Goal: Task Accomplishment & Management: Complete application form

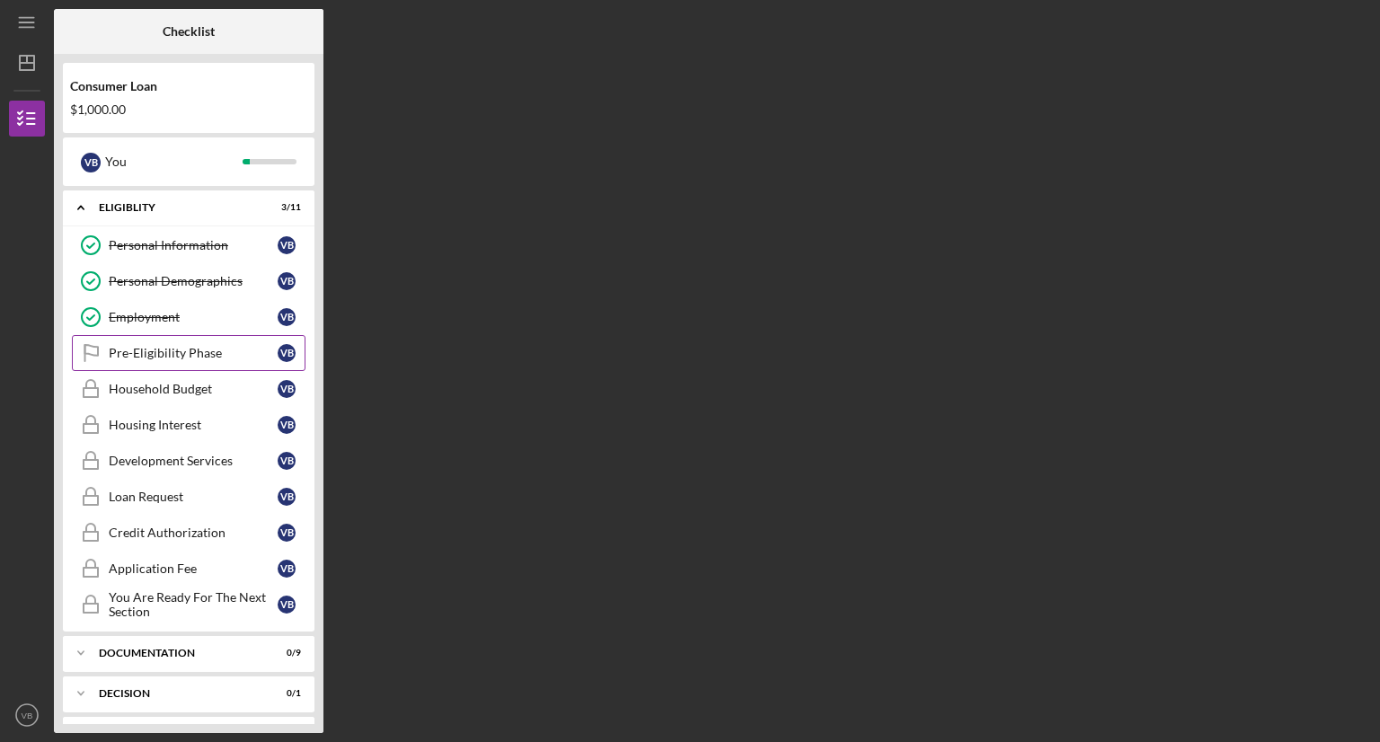
click at [126, 350] on div "Pre-Eligibility Phase" at bounding box center [193, 353] width 169 height 14
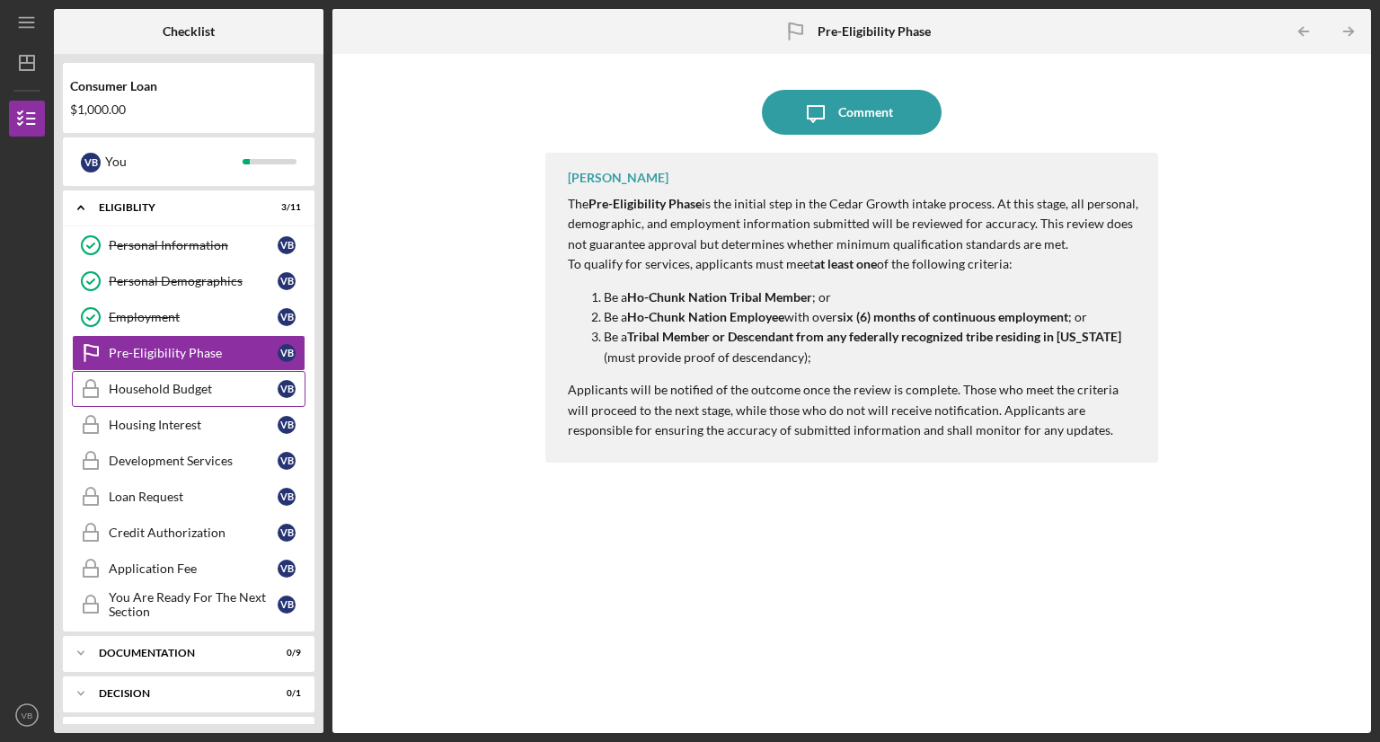
click at [156, 383] on div "Household Budget" at bounding box center [193, 389] width 169 height 14
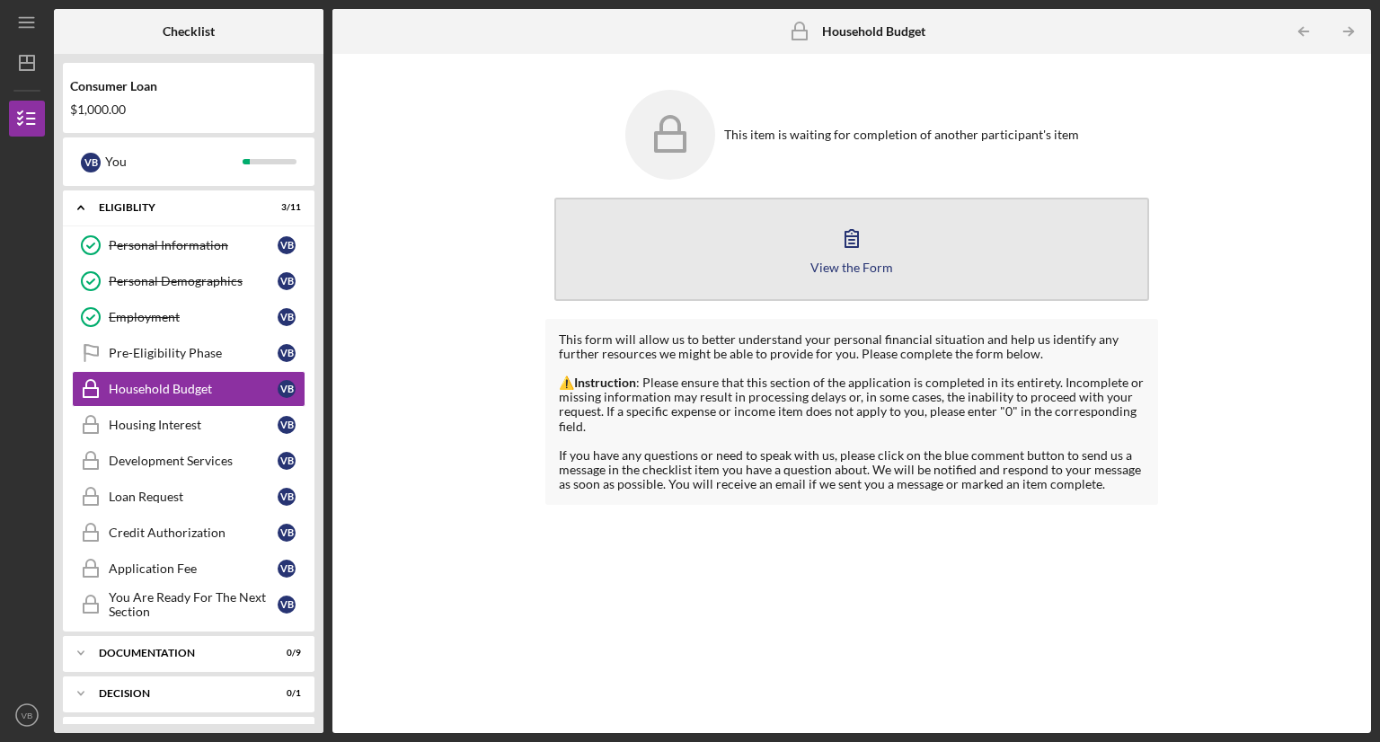
click at [783, 272] on button "View the Form Form" at bounding box center [851, 249] width 595 height 103
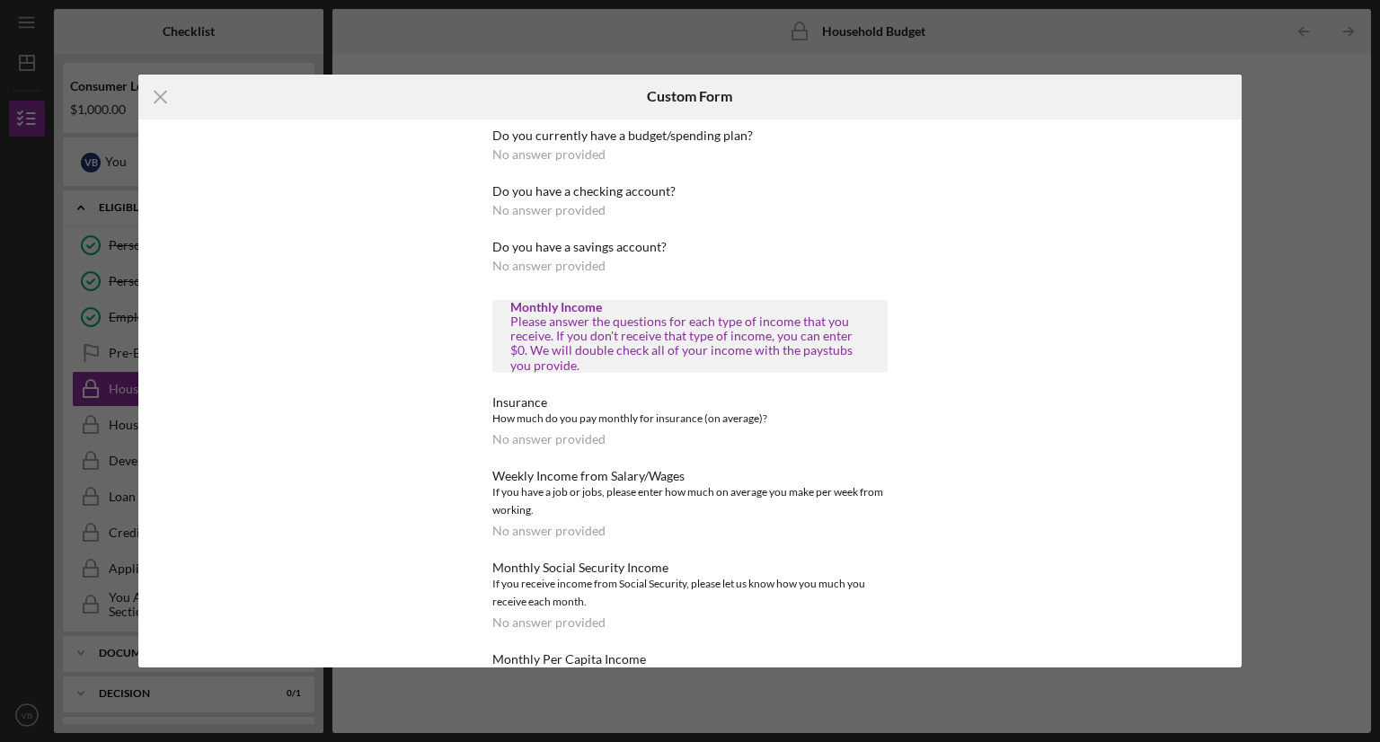
click at [600, 135] on div "Do you currently have a budget/spending plan?" at bounding box center [689, 136] width 395 height 14
click at [544, 159] on div "No answer provided" at bounding box center [548, 154] width 113 height 14
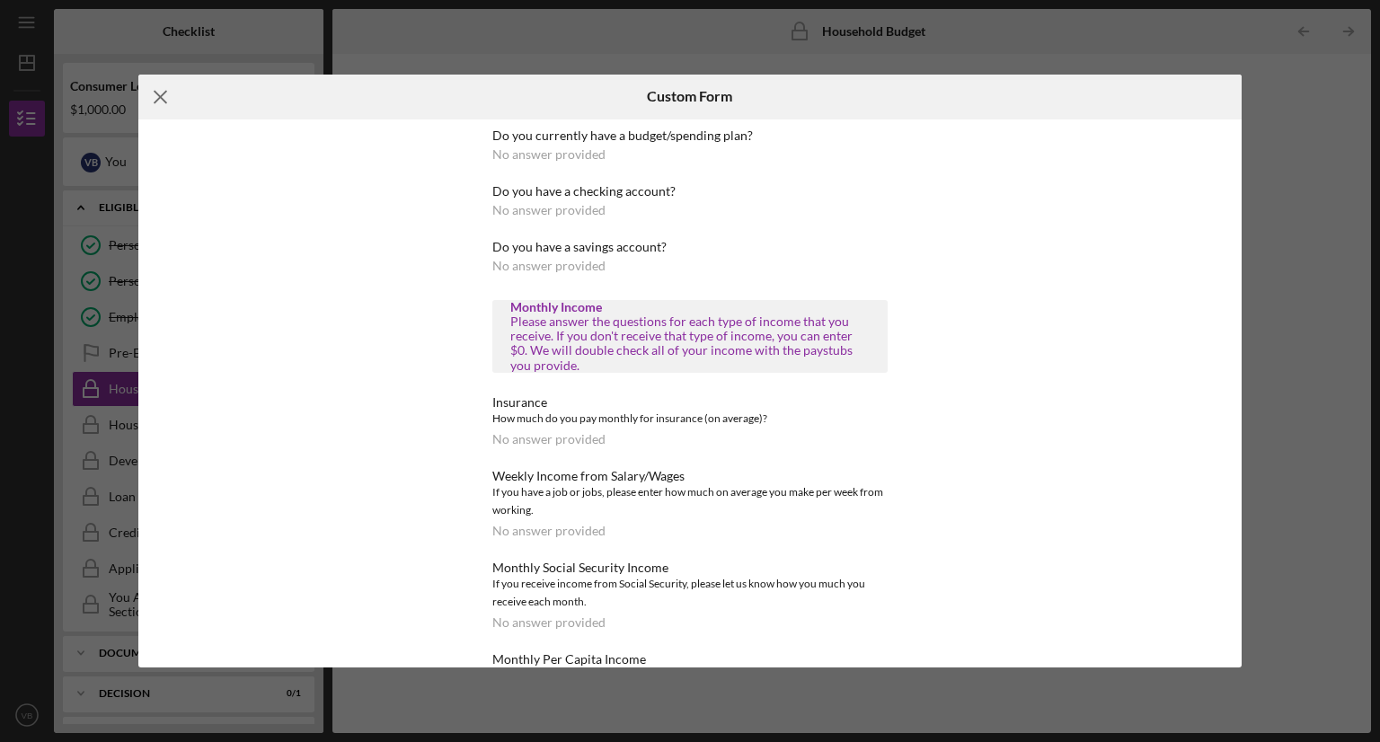
click at [149, 84] on icon "Icon/Menu Close" at bounding box center [160, 97] width 45 height 45
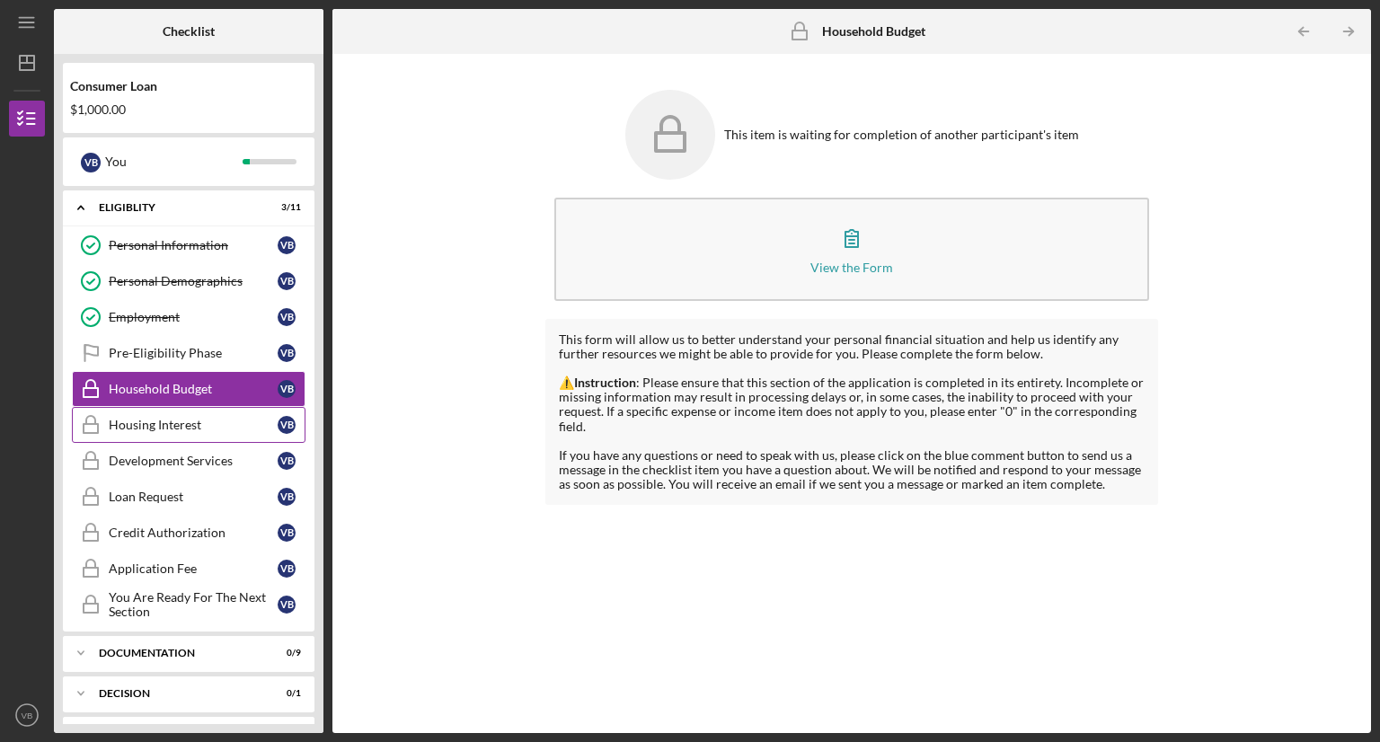
click at [142, 420] on div "Housing Interest" at bounding box center [193, 425] width 169 height 14
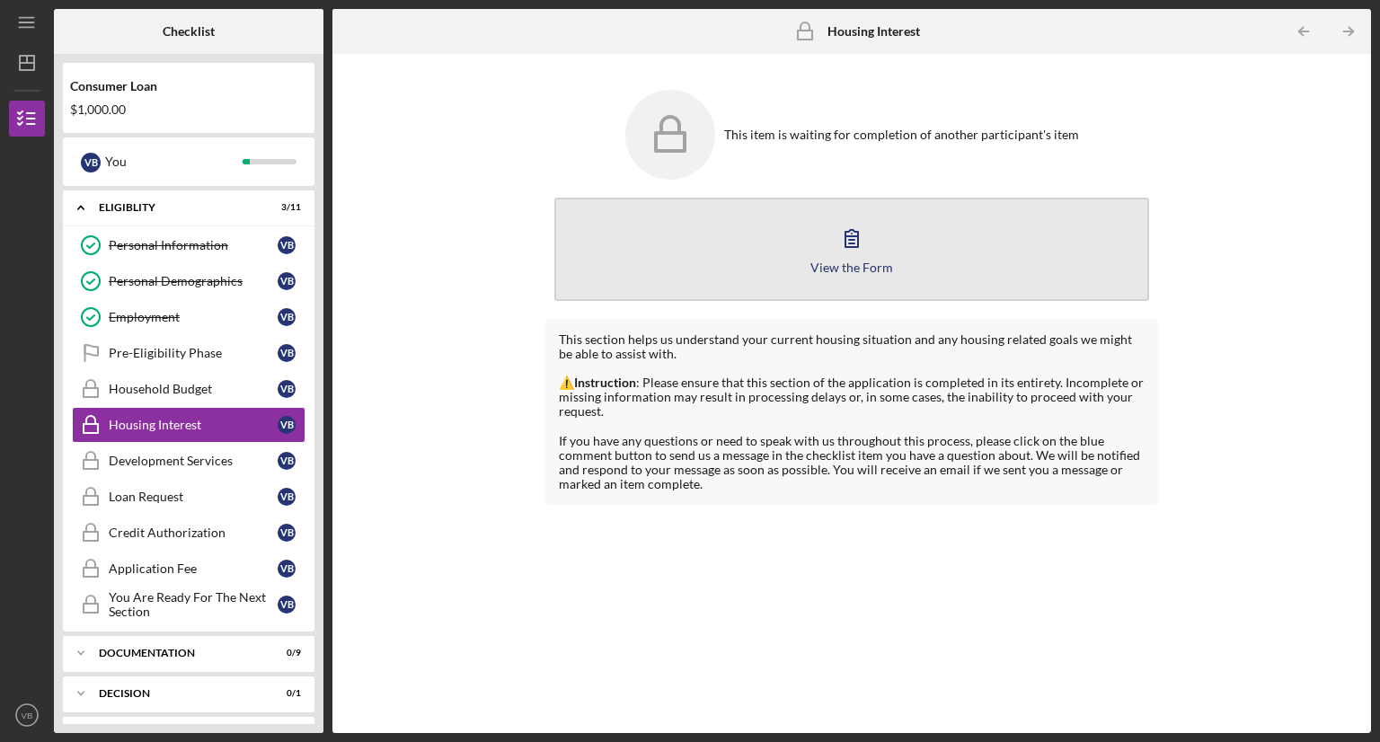
click at [707, 219] on button "View the Form Form" at bounding box center [851, 249] width 595 height 103
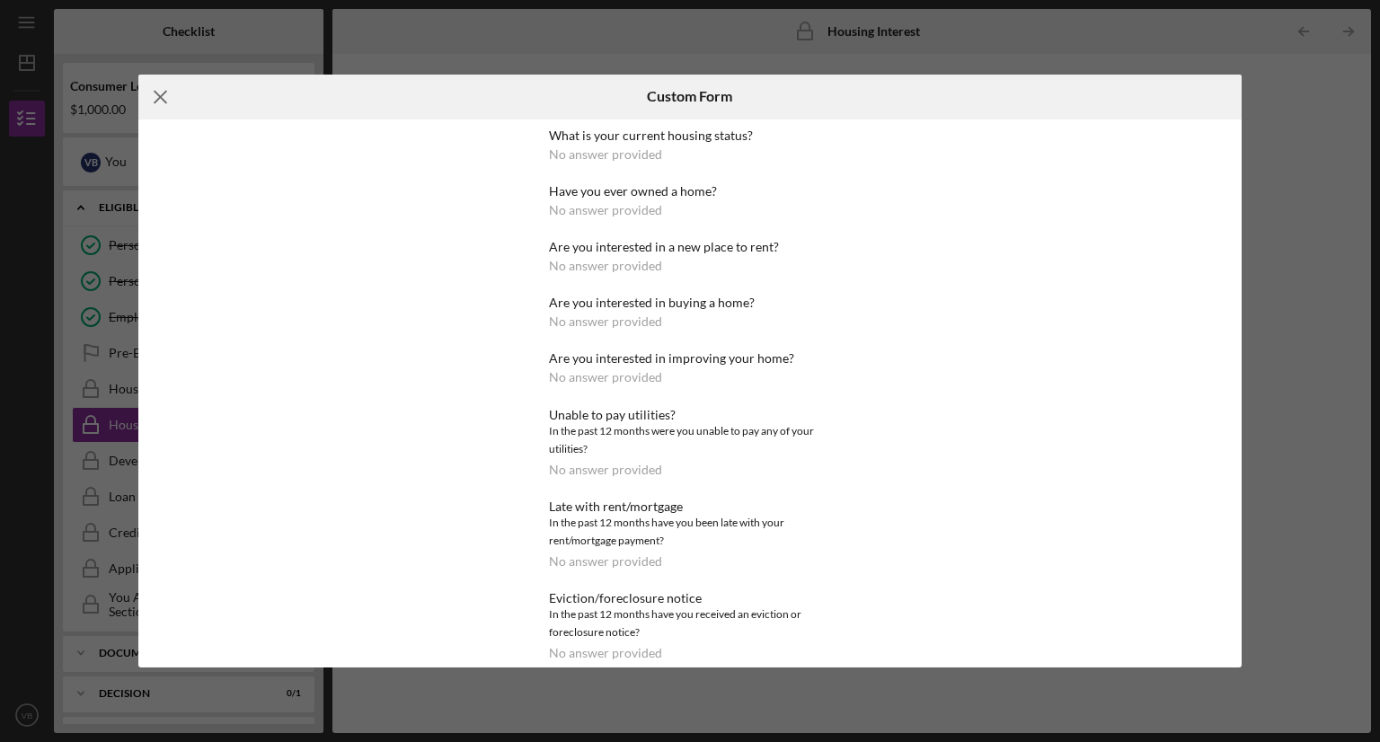
click at [158, 92] on icon "Icon/Menu Close" at bounding box center [160, 97] width 45 height 45
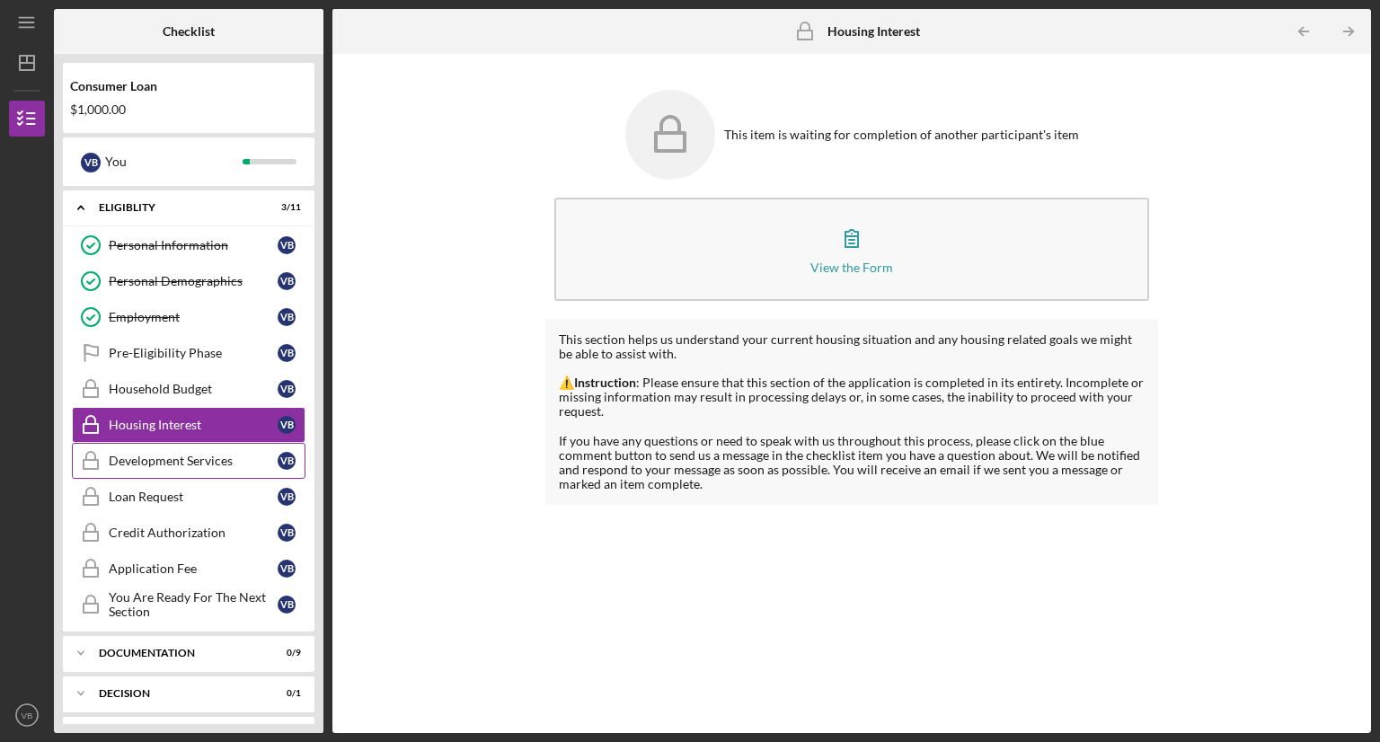
click at [165, 461] on div "Development Services" at bounding box center [193, 461] width 169 height 14
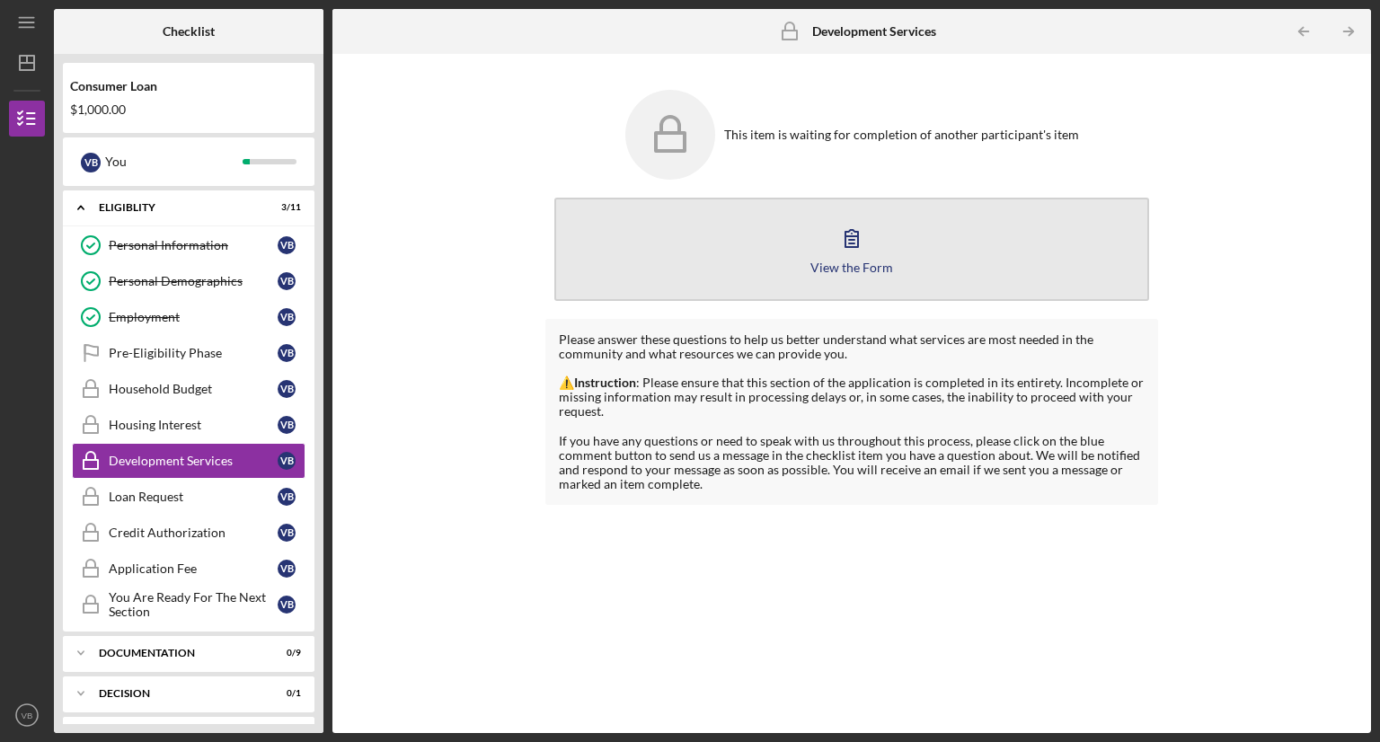
click at [765, 271] on button "View the Form Form" at bounding box center [851, 249] width 595 height 103
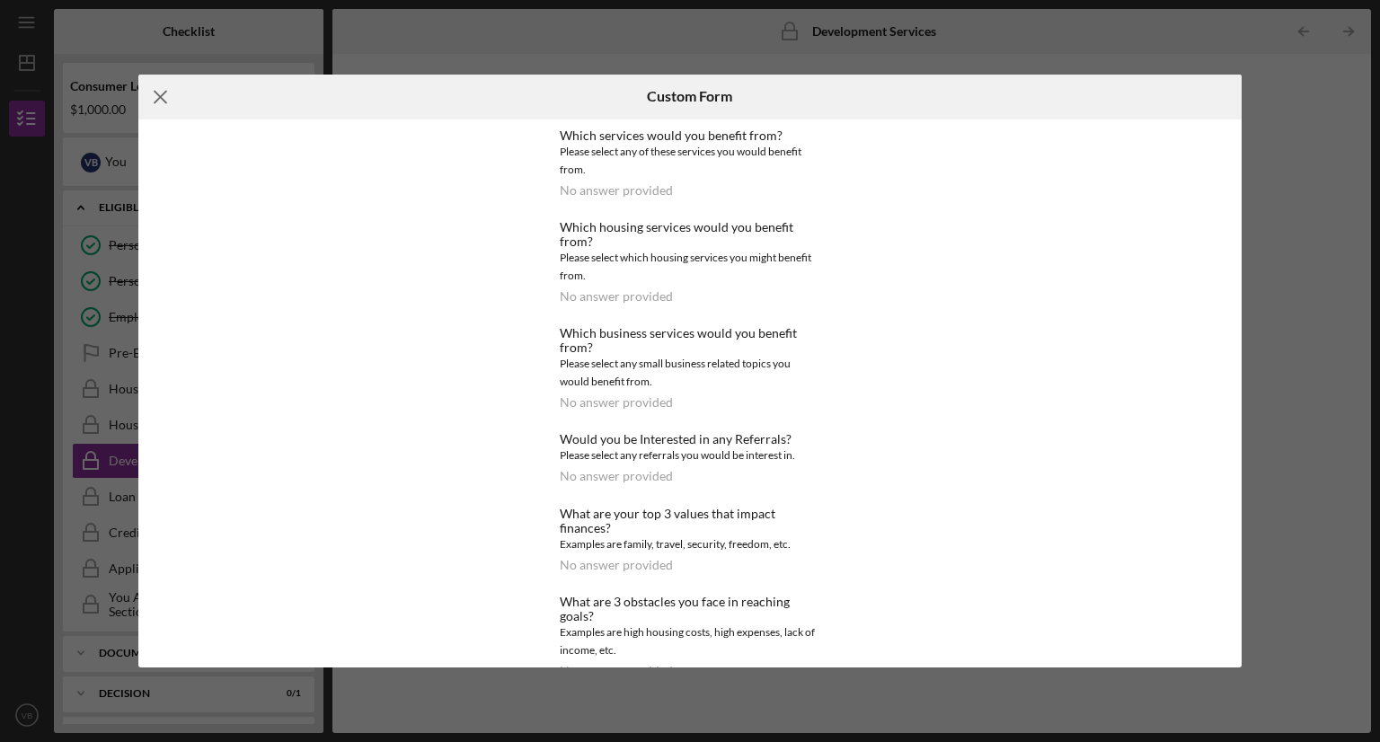
click at [160, 92] on icon "Icon/Menu Close" at bounding box center [160, 97] width 45 height 45
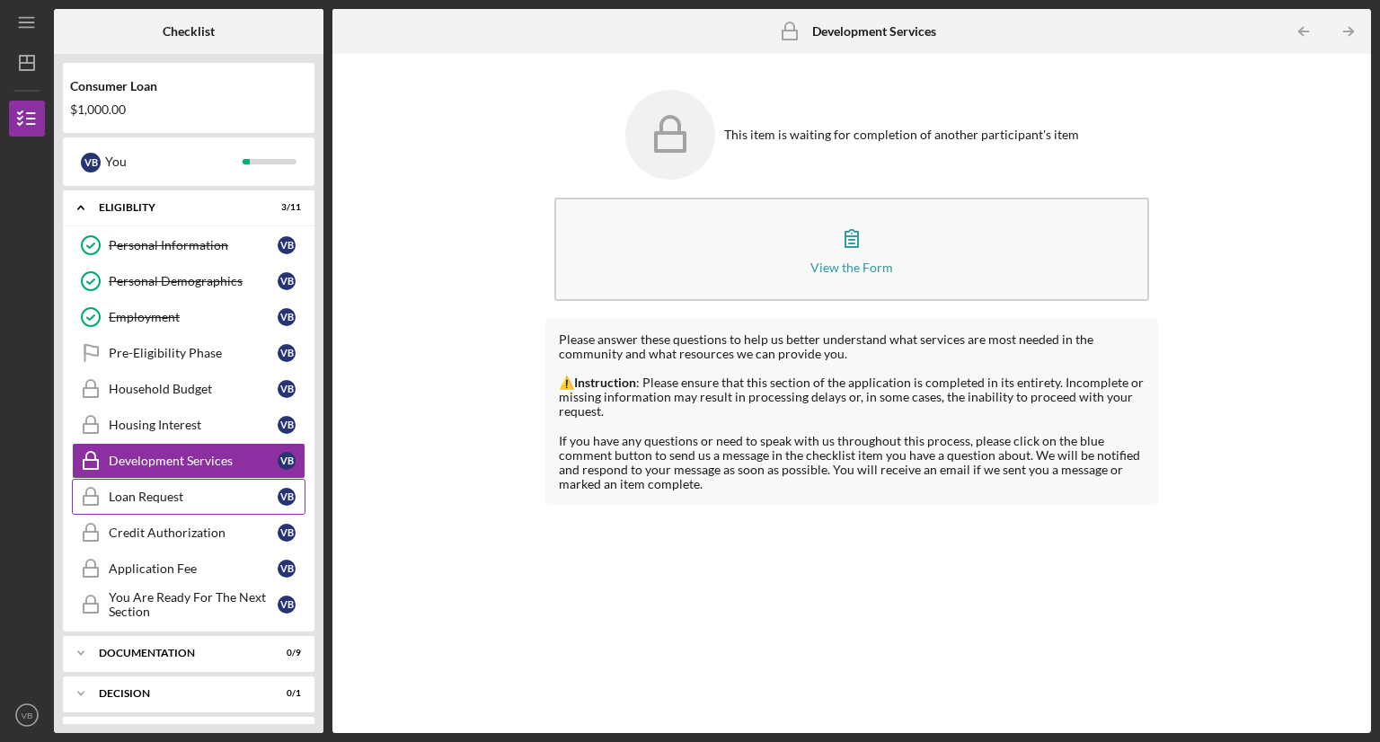
click at [133, 485] on link "Loan Request Loan Request V B" at bounding box center [189, 497] width 234 height 36
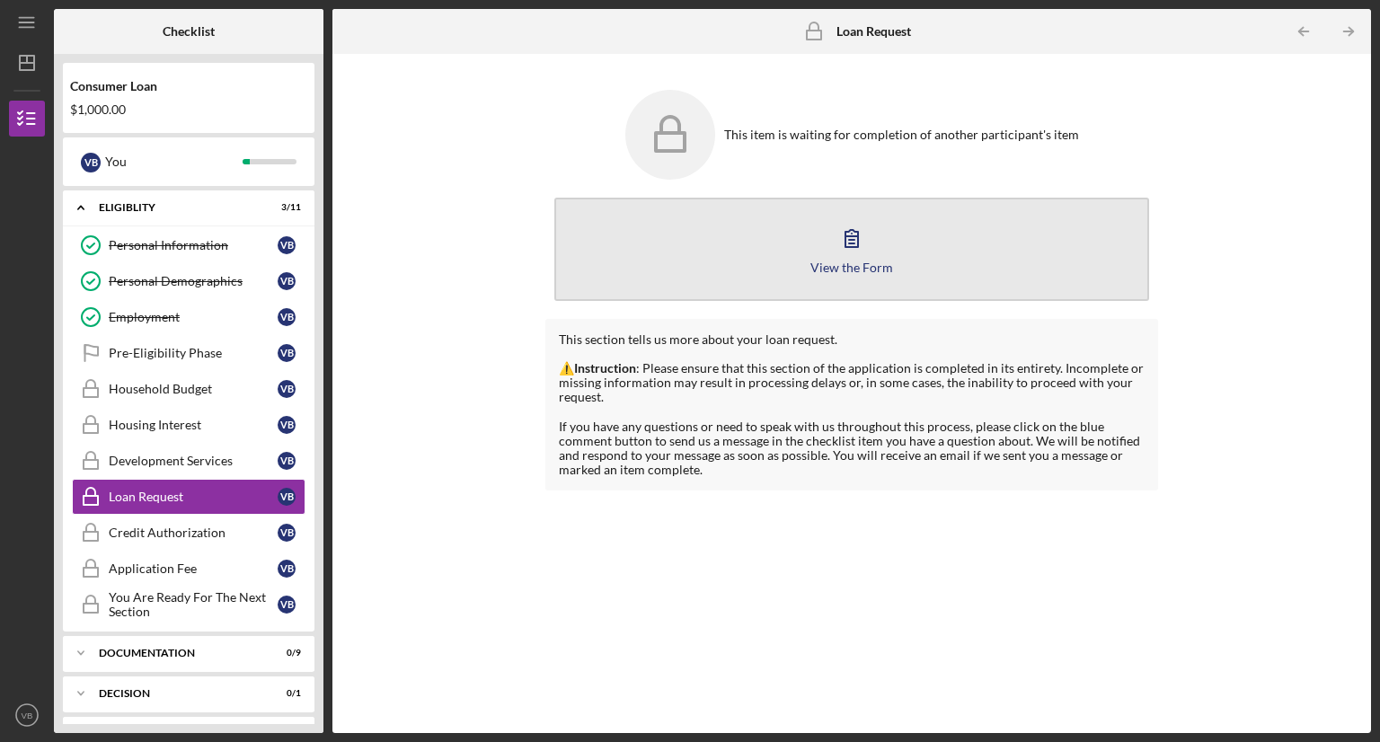
click at [736, 274] on button "View the Form Form" at bounding box center [851, 249] width 595 height 103
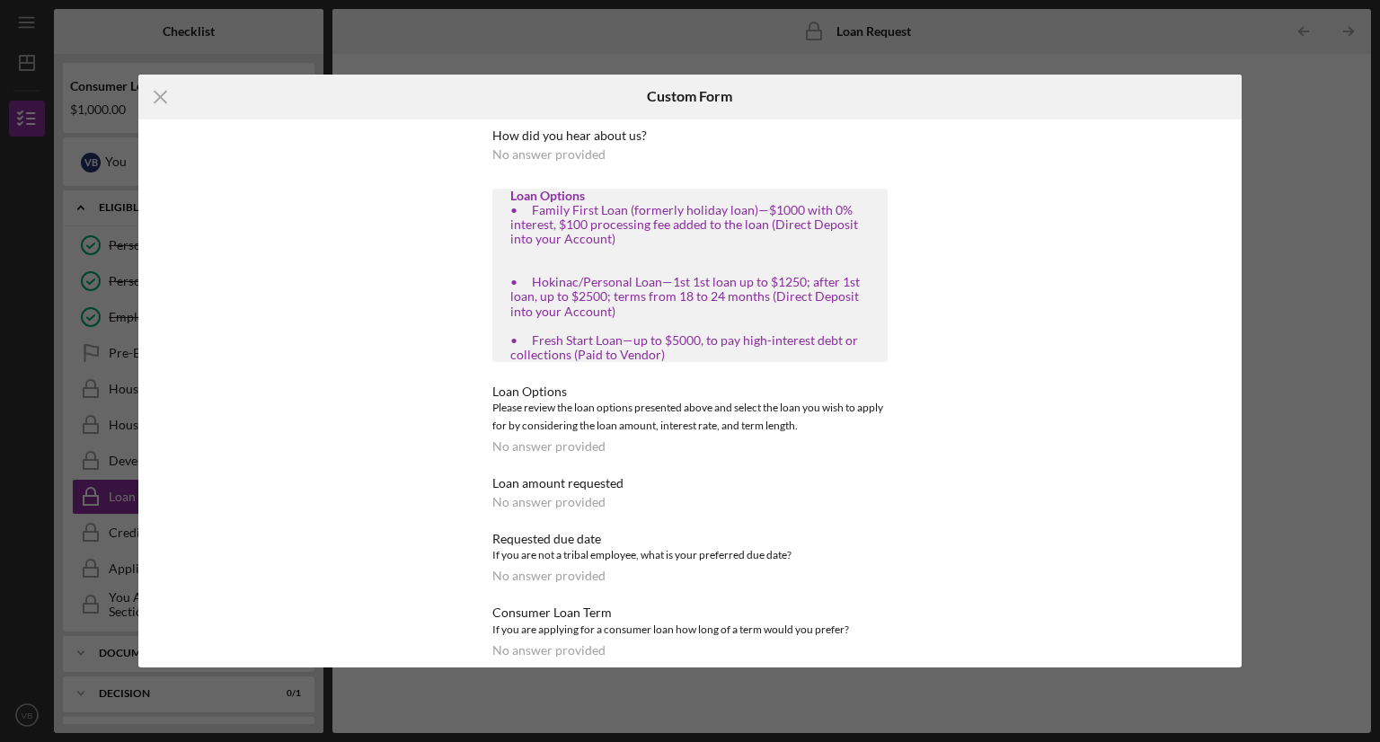
click at [555, 544] on div "Requested due date" at bounding box center [689, 539] width 395 height 14
drag, startPoint x: 155, startPoint y: 94, endPoint x: 212, endPoint y: 190, distance: 111.3
click at [155, 94] on icon "Icon/Menu Close" at bounding box center [160, 97] width 45 height 45
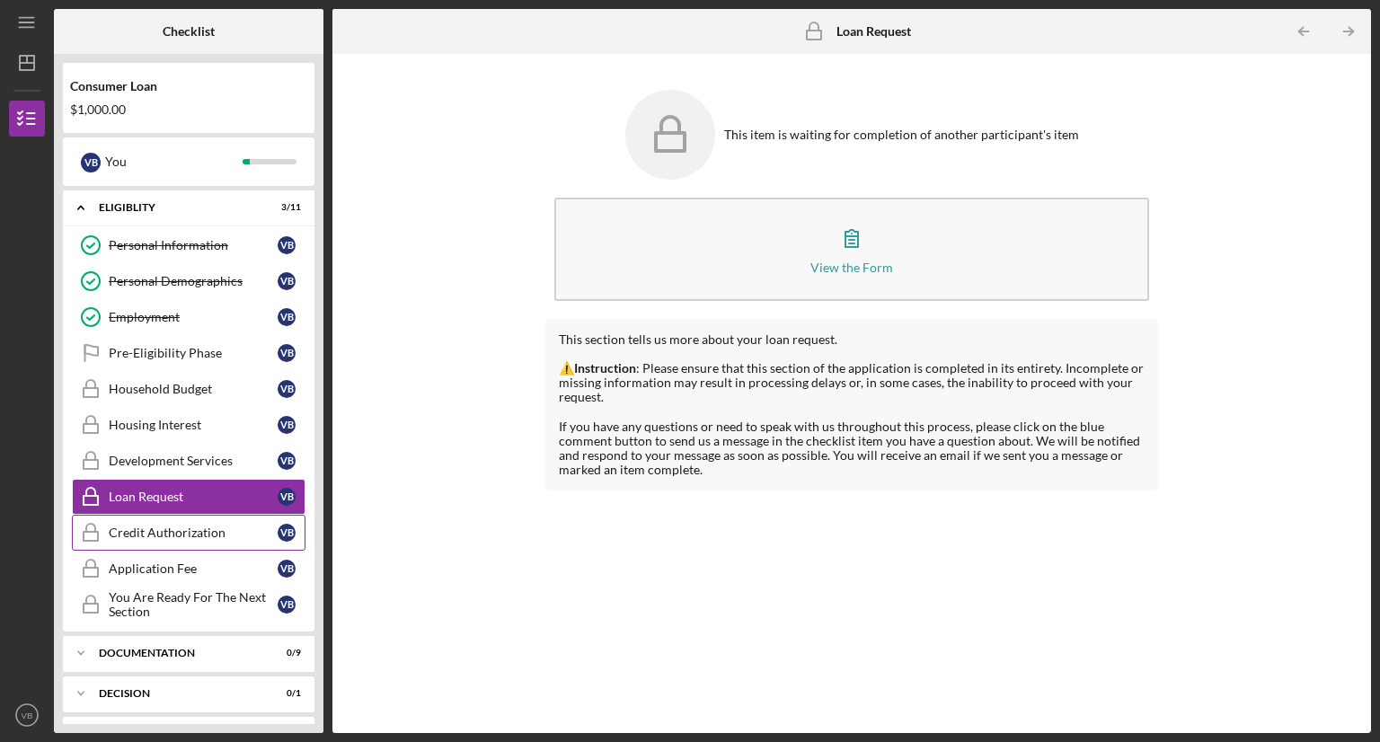
click at [187, 526] on div "Credit Authorization" at bounding box center [193, 533] width 169 height 14
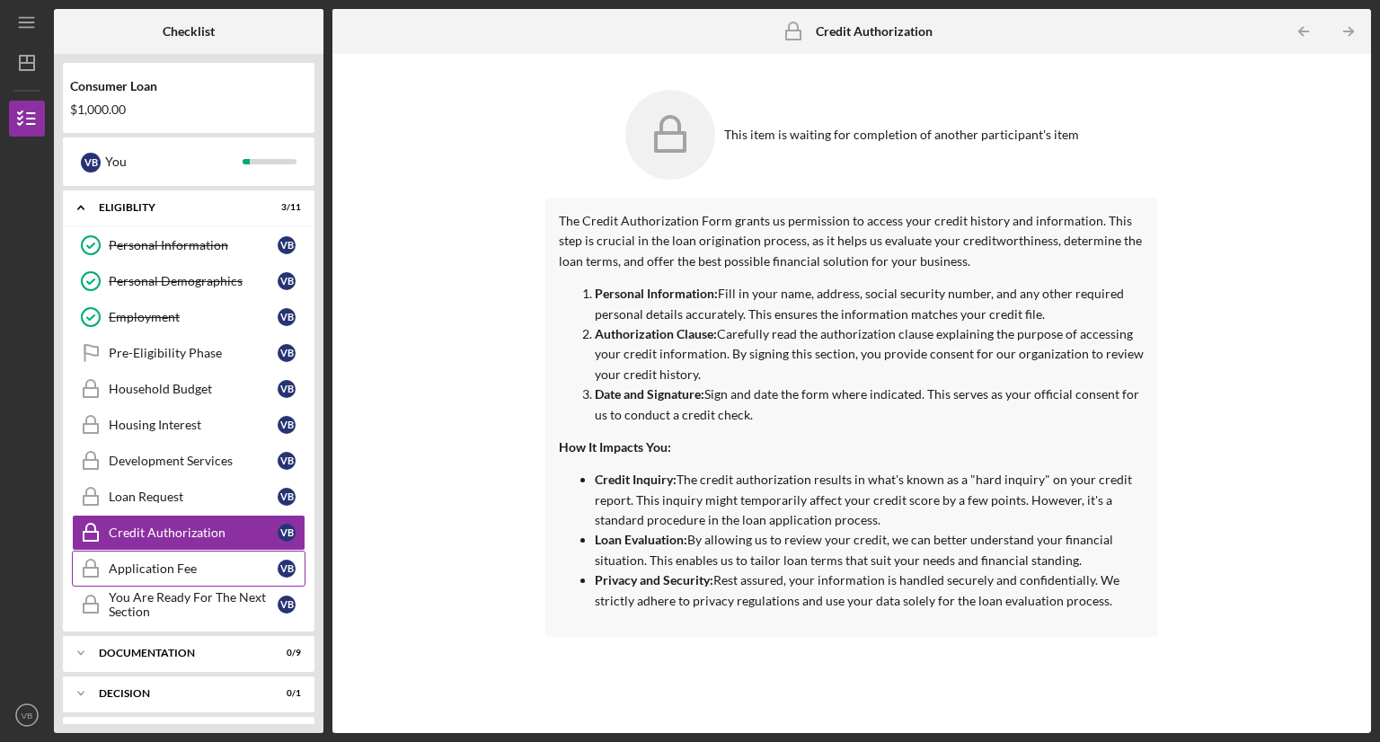
click at [181, 554] on link "Application Fee Application Fee V B" at bounding box center [189, 569] width 234 height 36
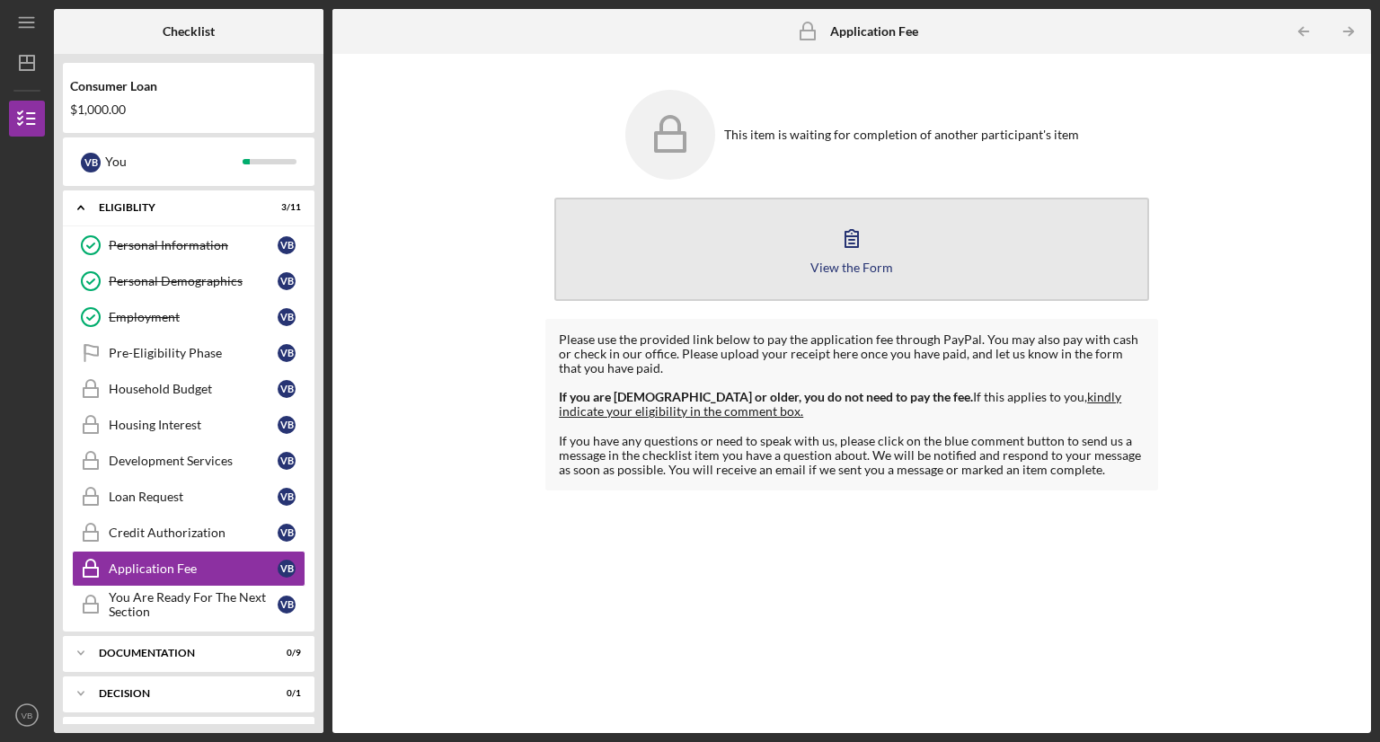
click at [834, 271] on div "View the Form" at bounding box center [852, 267] width 83 height 13
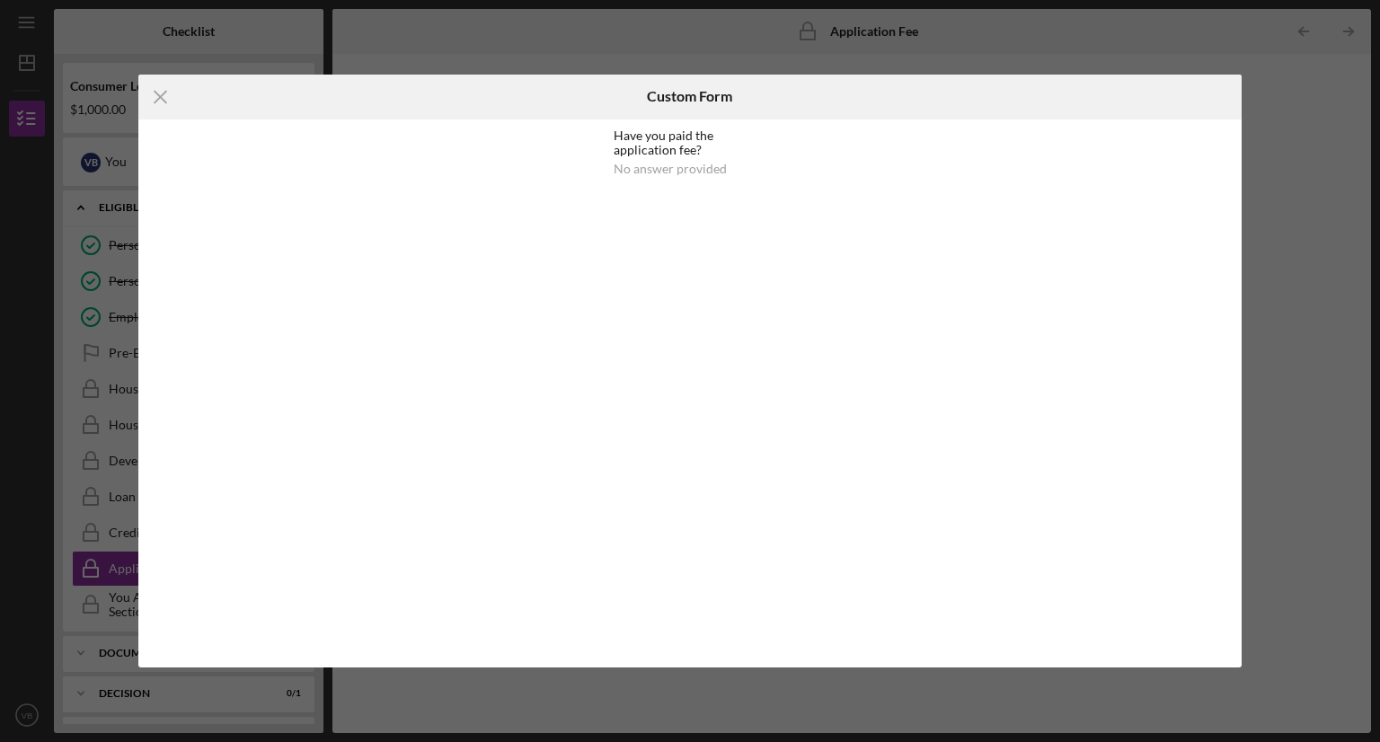
click at [661, 137] on div "Have you paid the application fee?" at bounding box center [690, 143] width 153 height 29
drag, startPoint x: 661, startPoint y: 137, endPoint x: 727, endPoint y: 120, distance: 67.8
click at [664, 137] on div "Have you paid the application fee?" at bounding box center [690, 143] width 153 height 29
click at [726, 129] on div "Have you paid the application fee?" at bounding box center [690, 143] width 153 height 29
click at [151, 94] on icon "Icon/Menu Close" at bounding box center [160, 97] width 45 height 45
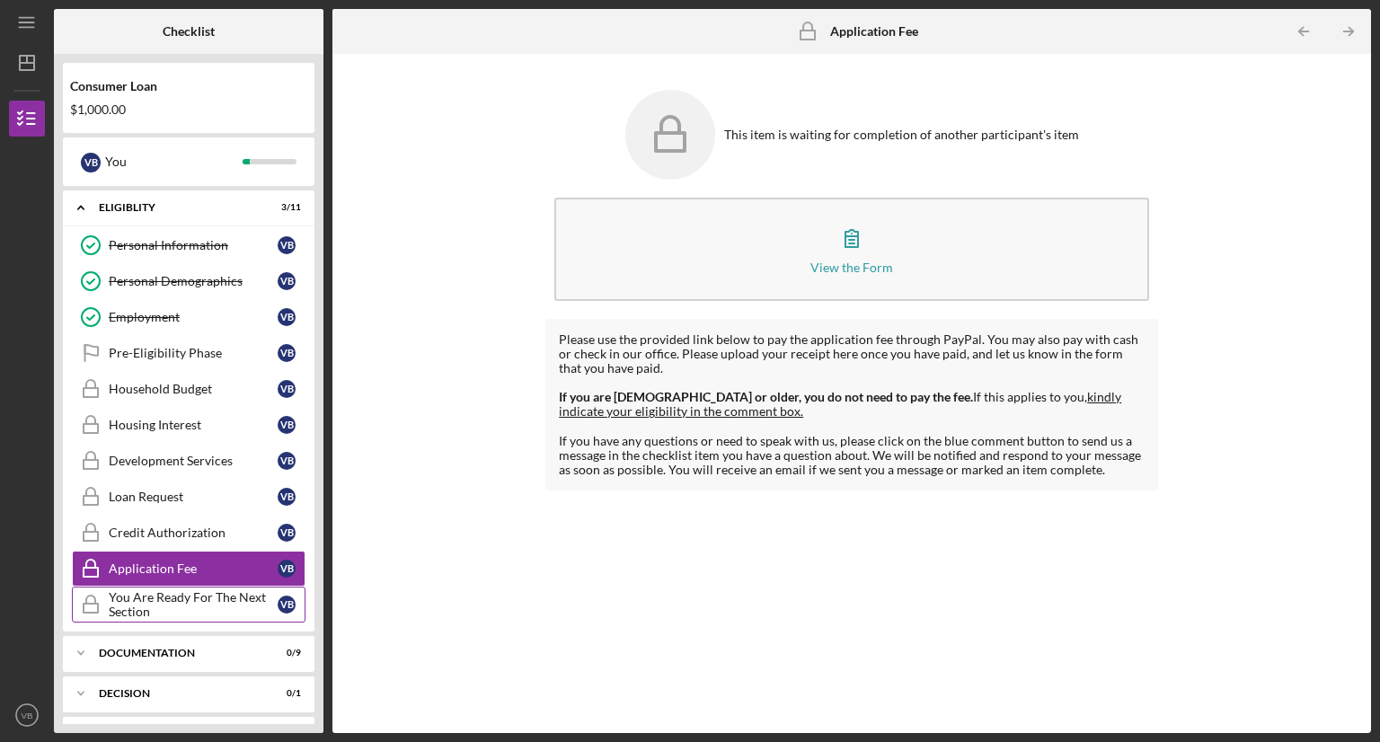
click at [138, 612] on div "You Are Ready For The Next Section" at bounding box center [193, 604] width 169 height 29
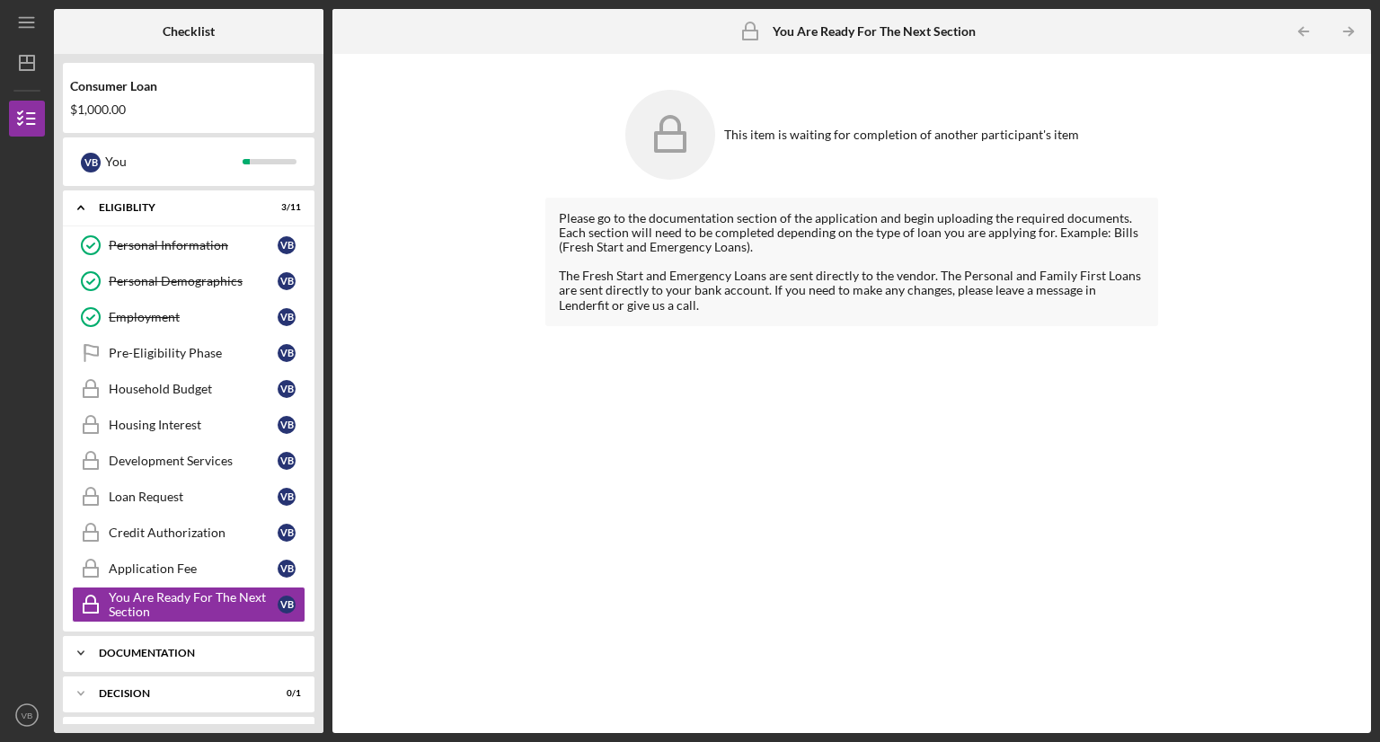
click at [142, 648] on div "Documentation" at bounding box center [195, 653] width 193 height 11
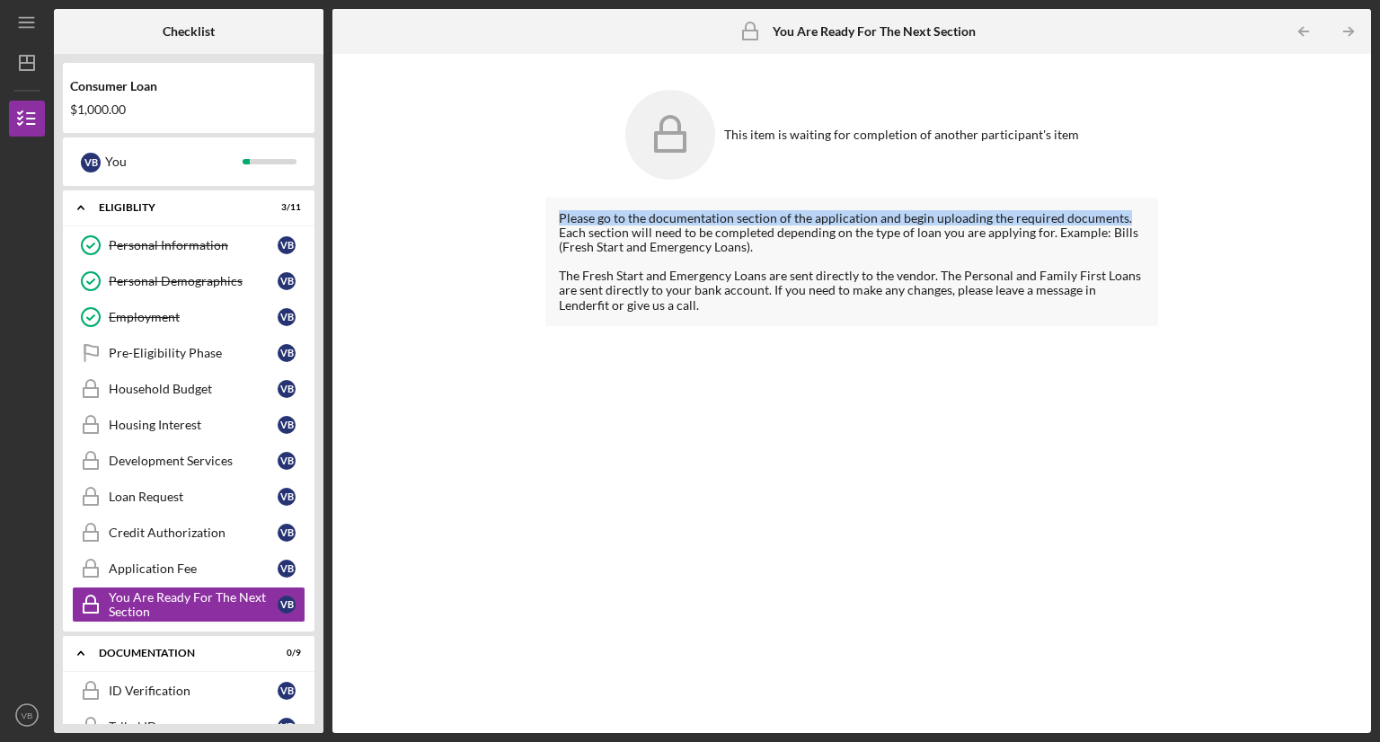
drag, startPoint x: 1379, startPoint y: 153, endPoint x: 1208, endPoint y: 256, distance: 200.3
click at [1378, 220] on div "Icon/Menu You Are Ready For The Next Section You Are Ready For The Next Section…" at bounding box center [690, 371] width 1380 height 742
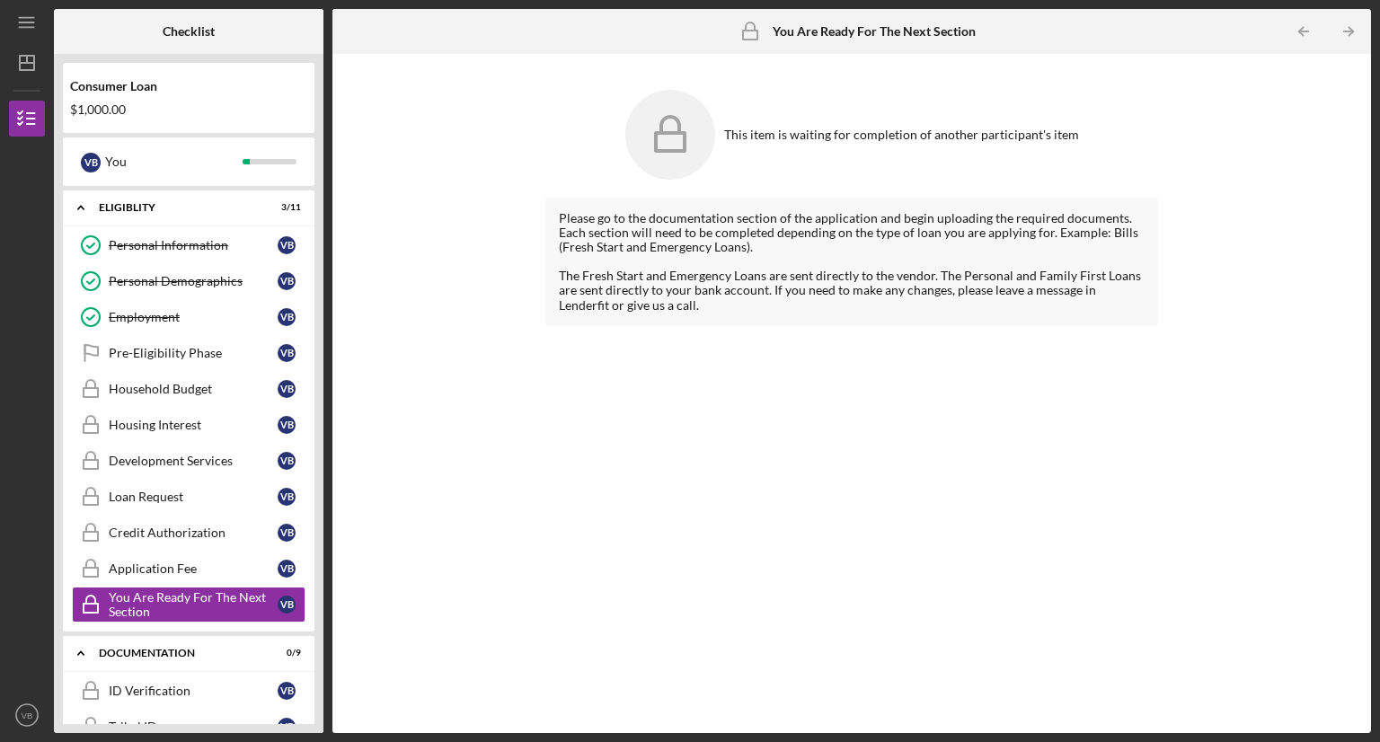
click at [746, 145] on div "This item is waiting for completion of another participant's item" at bounding box center [851, 135] width 613 height 108
click at [137, 648] on div "Documentation" at bounding box center [195, 653] width 193 height 11
click at [122, 689] on div "Decision" at bounding box center [195, 693] width 193 height 11
click at [122, 688] on div "Decision" at bounding box center [195, 693] width 193 height 11
click at [122, 683] on div "Icon/Expander Decision 0 / 1" at bounding box center [189, 694] width 252 height 36
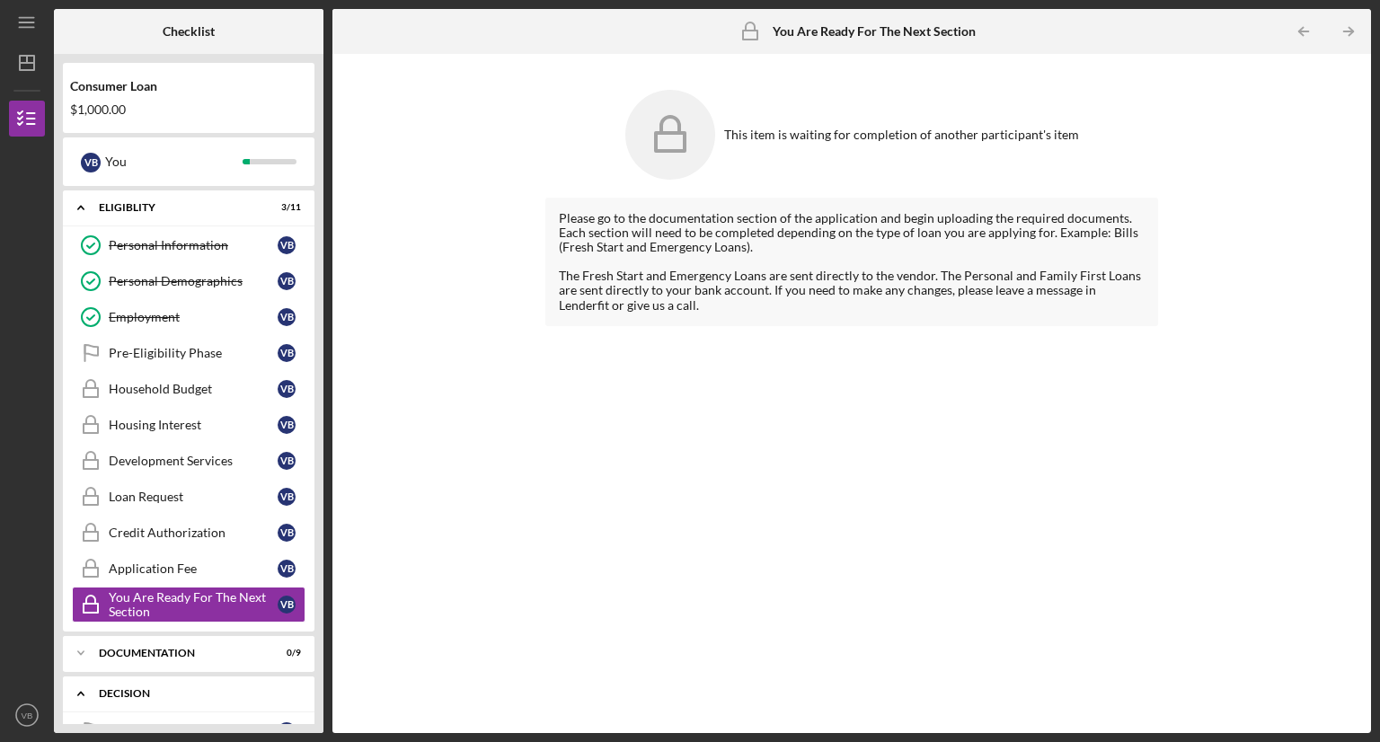
click at [122, 683] on div "Icon/Expander Decision 0 / 1" at bounding box center [189, 694] width 252 height 37
click at [168, 637] on div "Icon/Expander Documentation 0 / 9" at bounding box center [189, 653] width 252 height 36
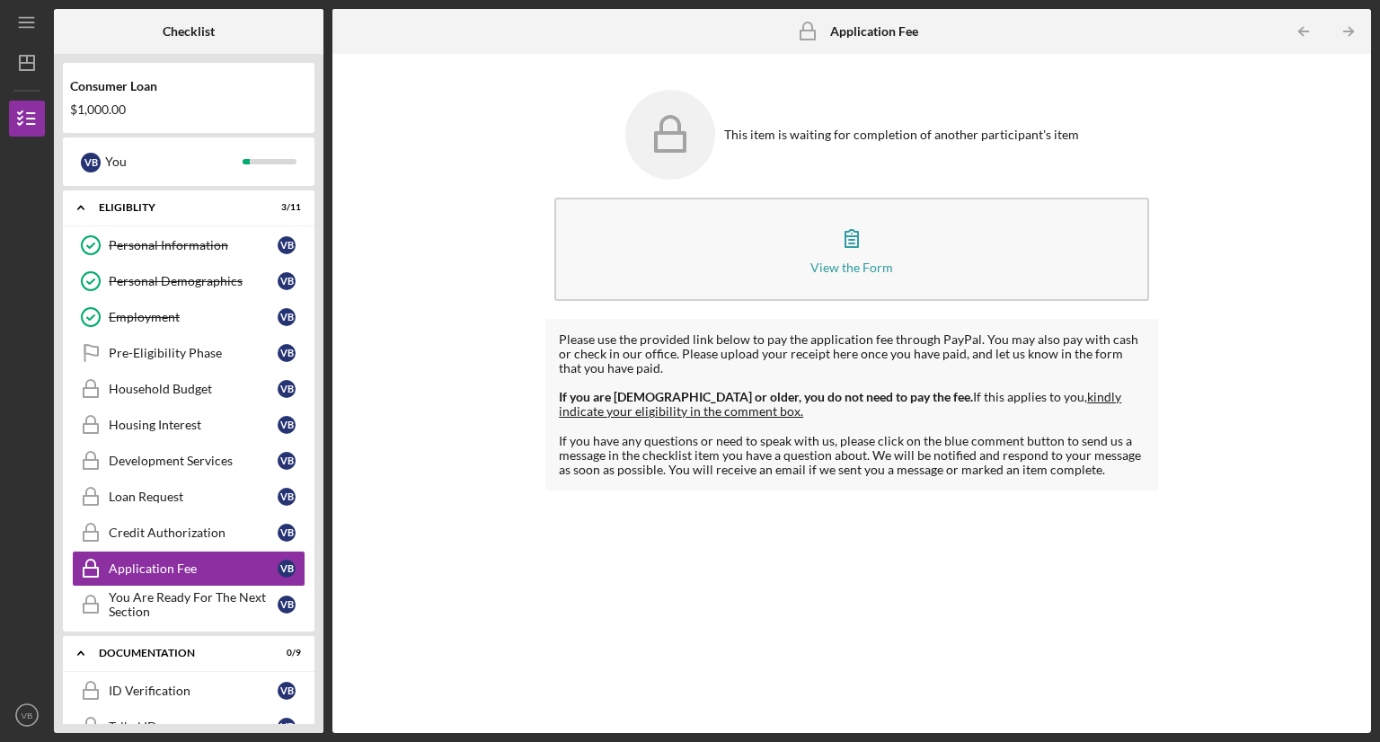
drag, startPoint x: 314, startPoint y: 578, endPoint x: 690, endPoint y: 490, distance: 386.7
click at [319, 741] on html "Icon/Menu Application Fee Application Fee Checklist Consumer Loan $1,000.00 V B…" at bounding box center [690, 371] width 1380 height 742
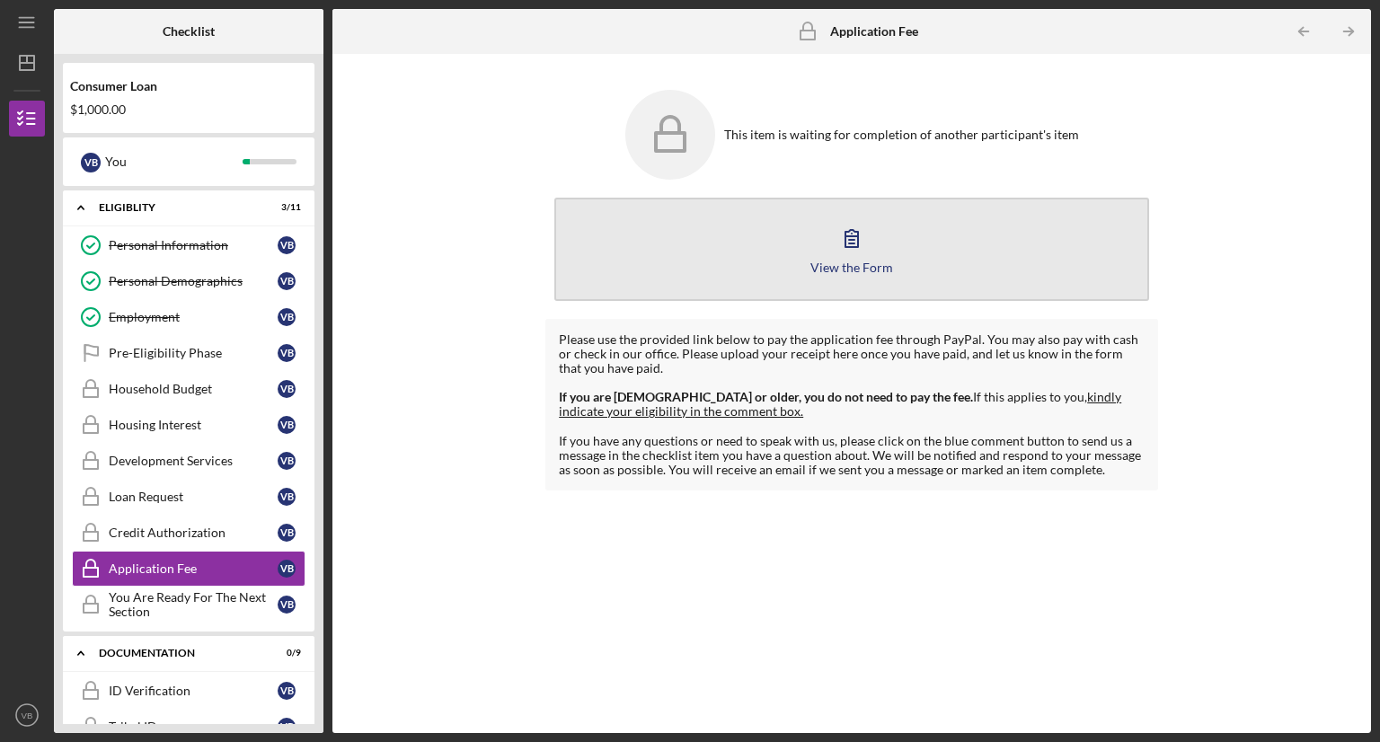
click at [906, 260] on button "View the Form Form" at bounding box center [851, 249] width 595 height 103
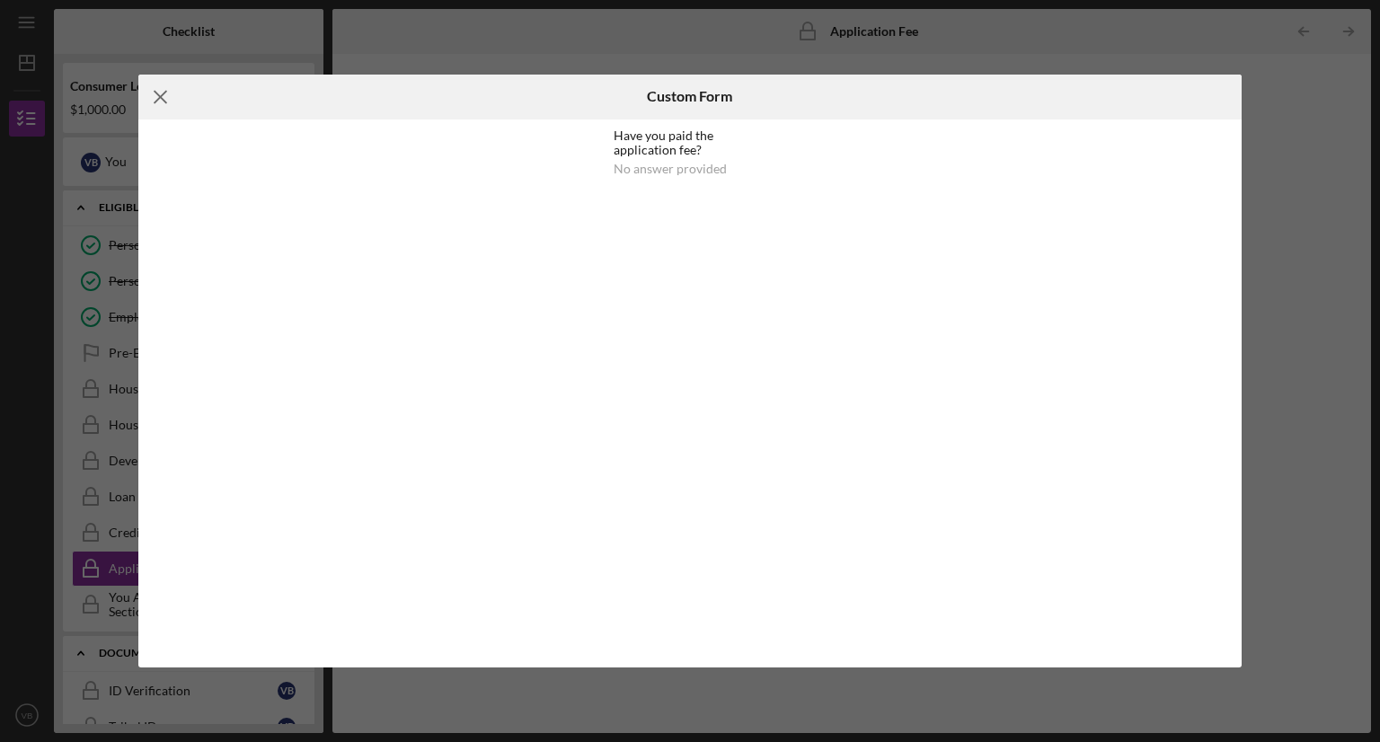
click at [158, 98] on line at bounding box center [161, 97] width 12 height 12
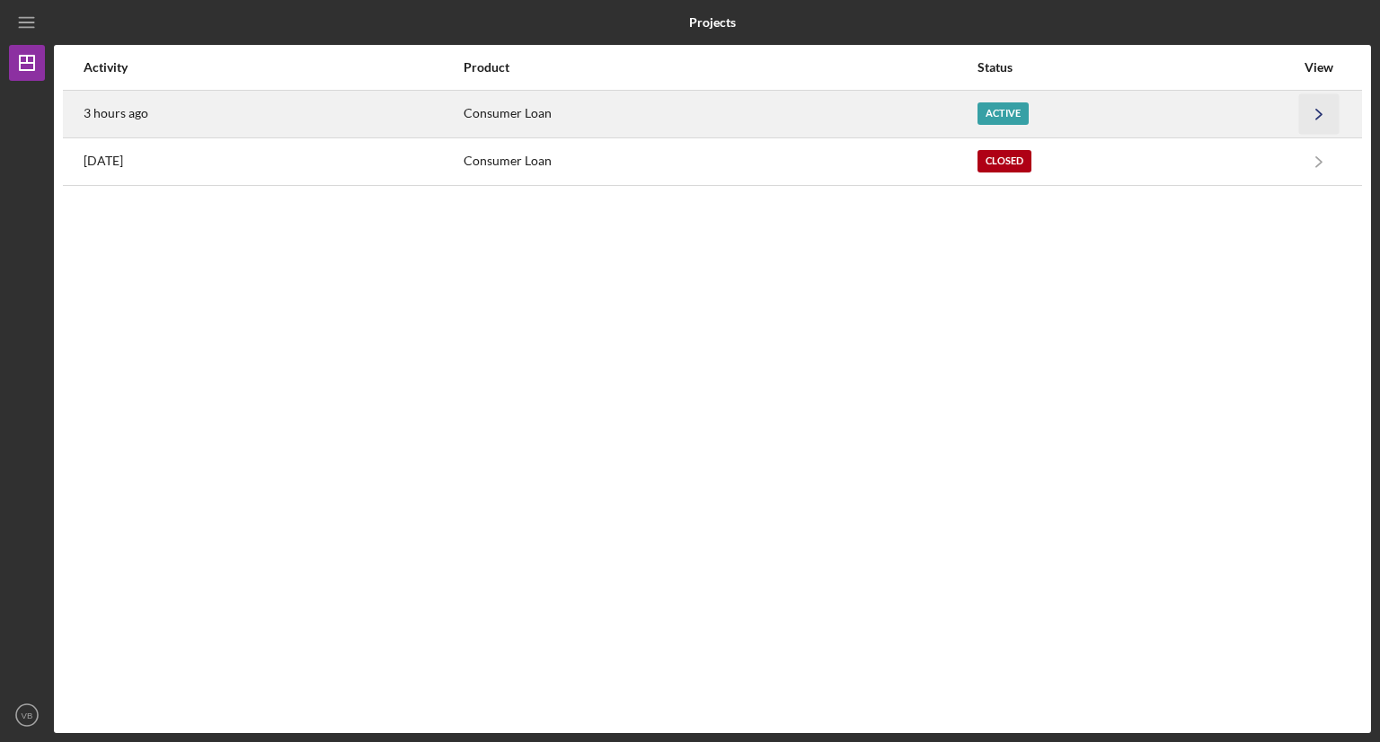
click at [1312, 112] on icon "Icon/Navigate" at bounding box center [1319, 113] width 40 height 40
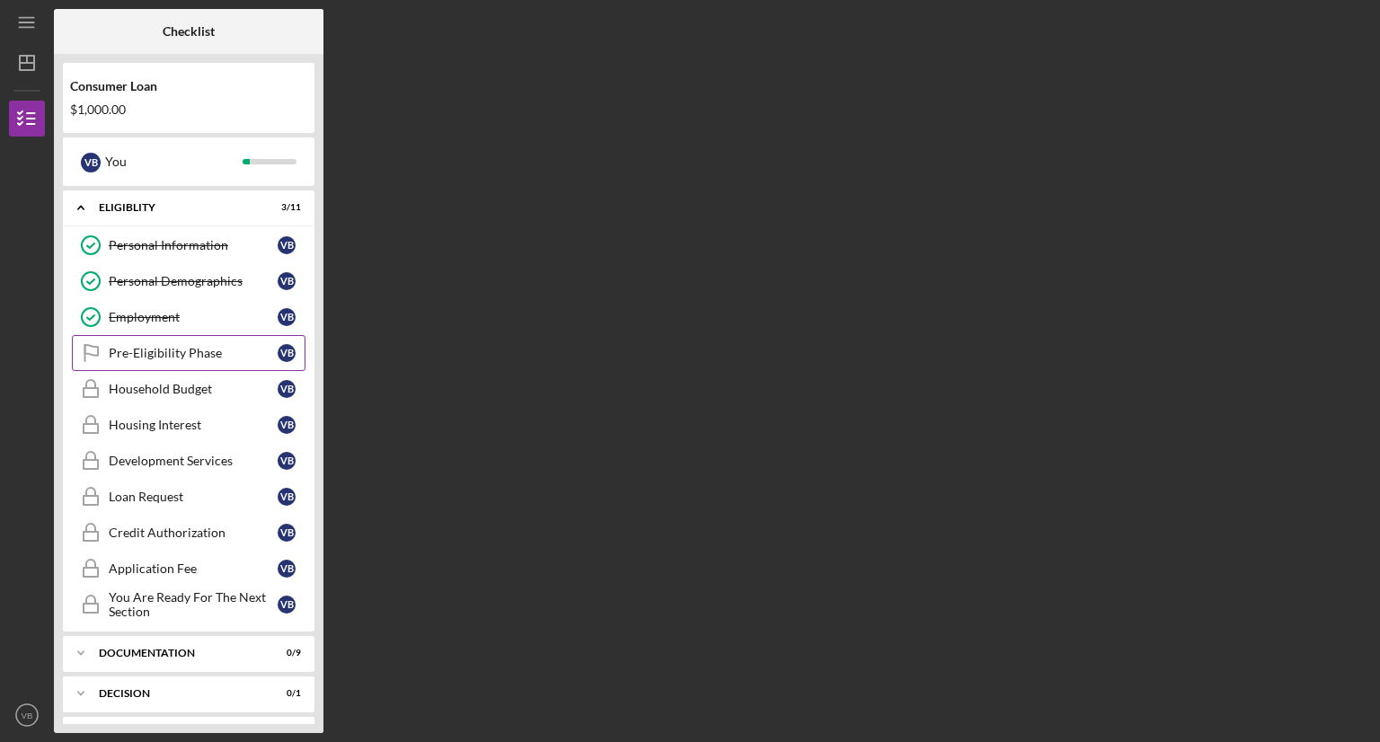
click at [137, 349] on div "Pre-Eligibility Phase" at bounding box center [193, 353] width 169 height 14
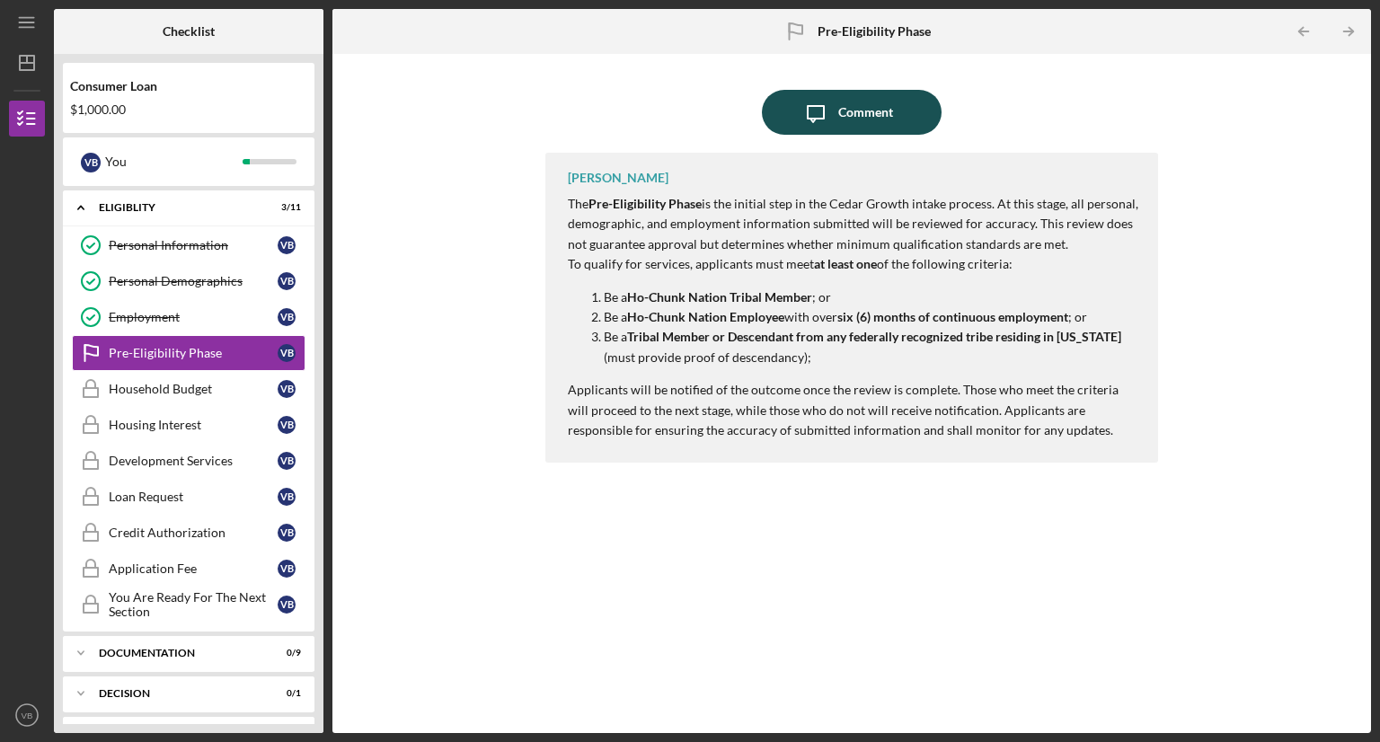
click at [864, 104] on div "Comment" at bounding box center [865, 112] width 55 height 45
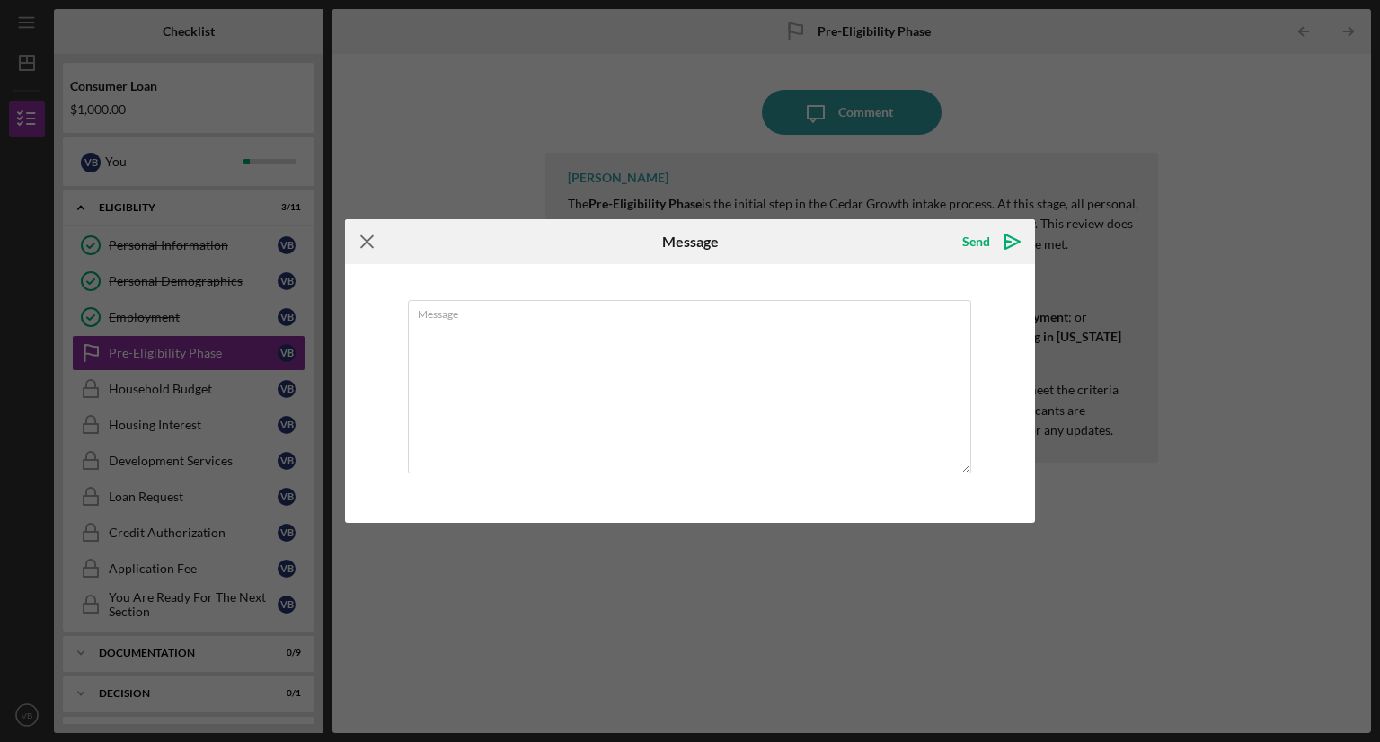
click at [368, 233] on icon "Icon/Menu Close" at bounding box center [367, 241] width 45 height 45
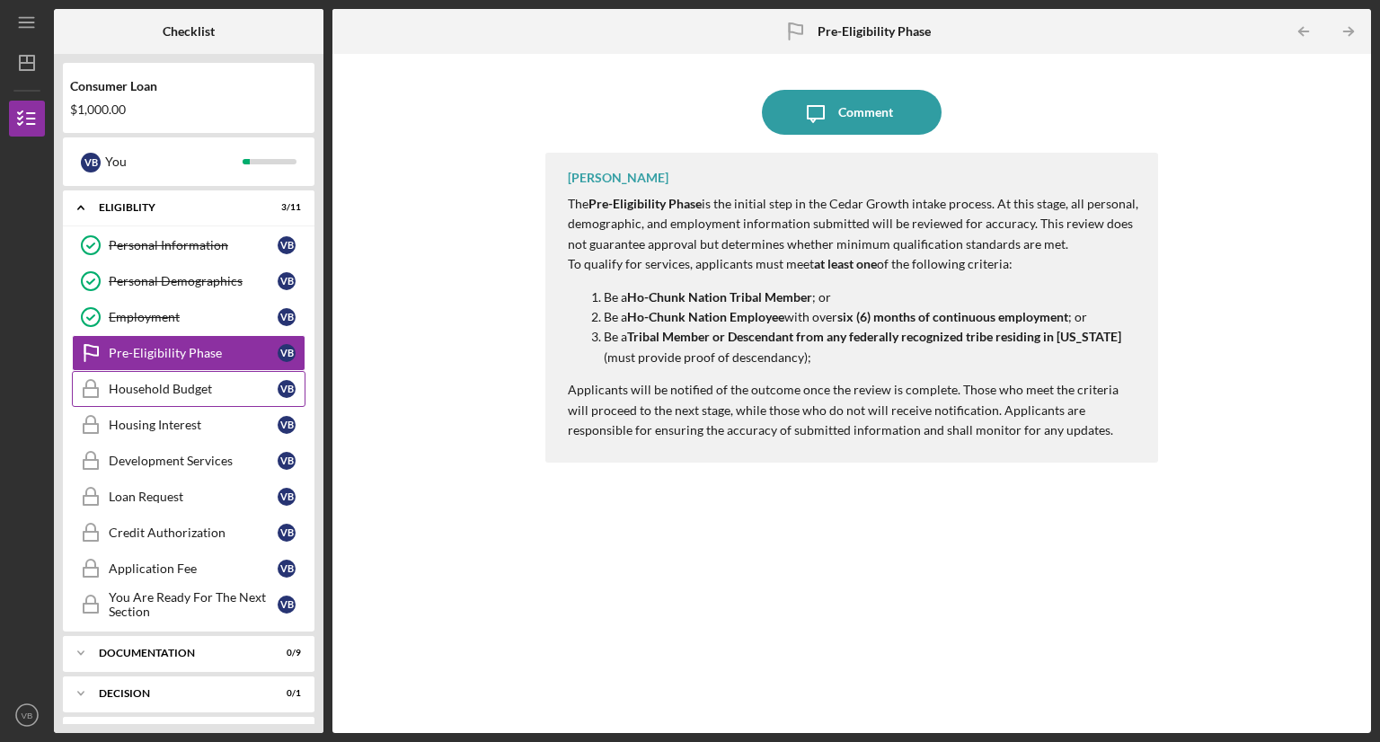
click at [169, 389] on div "Household Budget" at bounding box center [193, 389] width 169 height 14
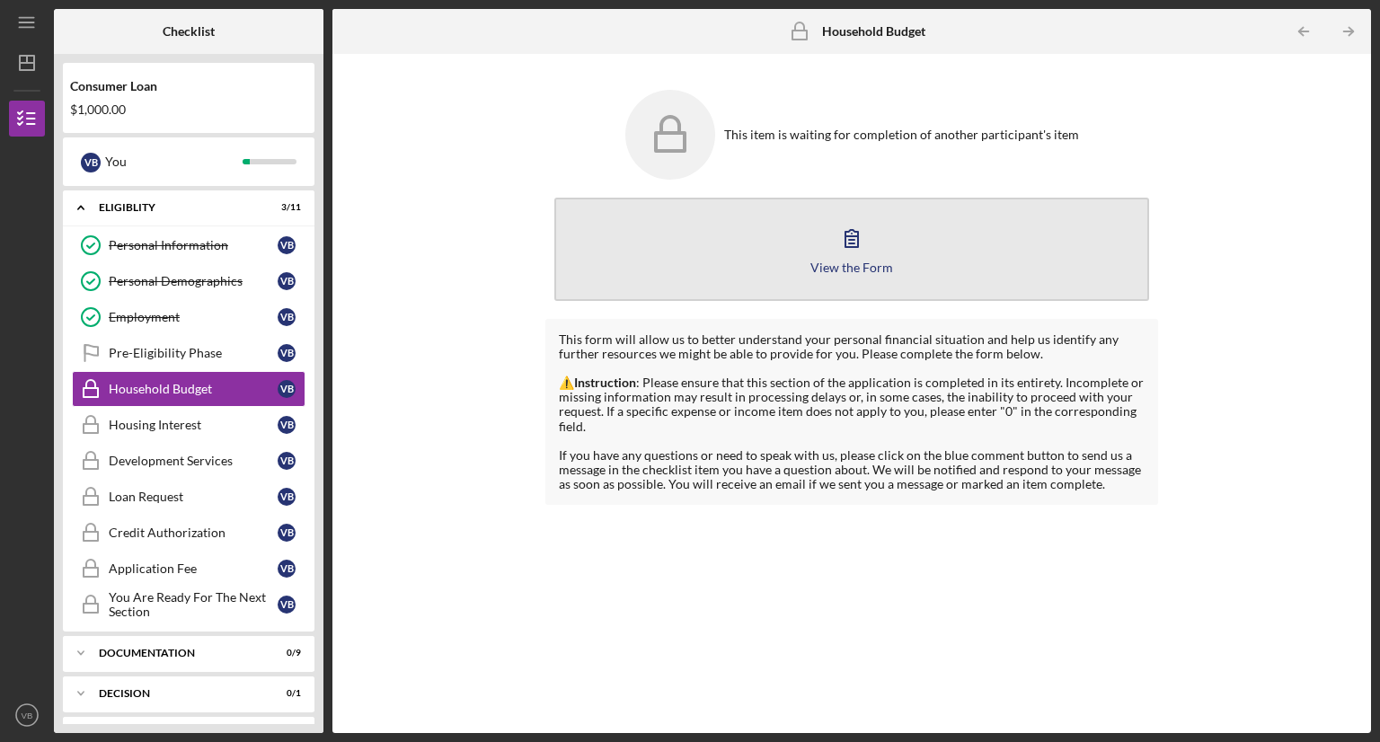
click at [836, 235] on icon "button" at bounding box center [851, 238] width 45 height 45
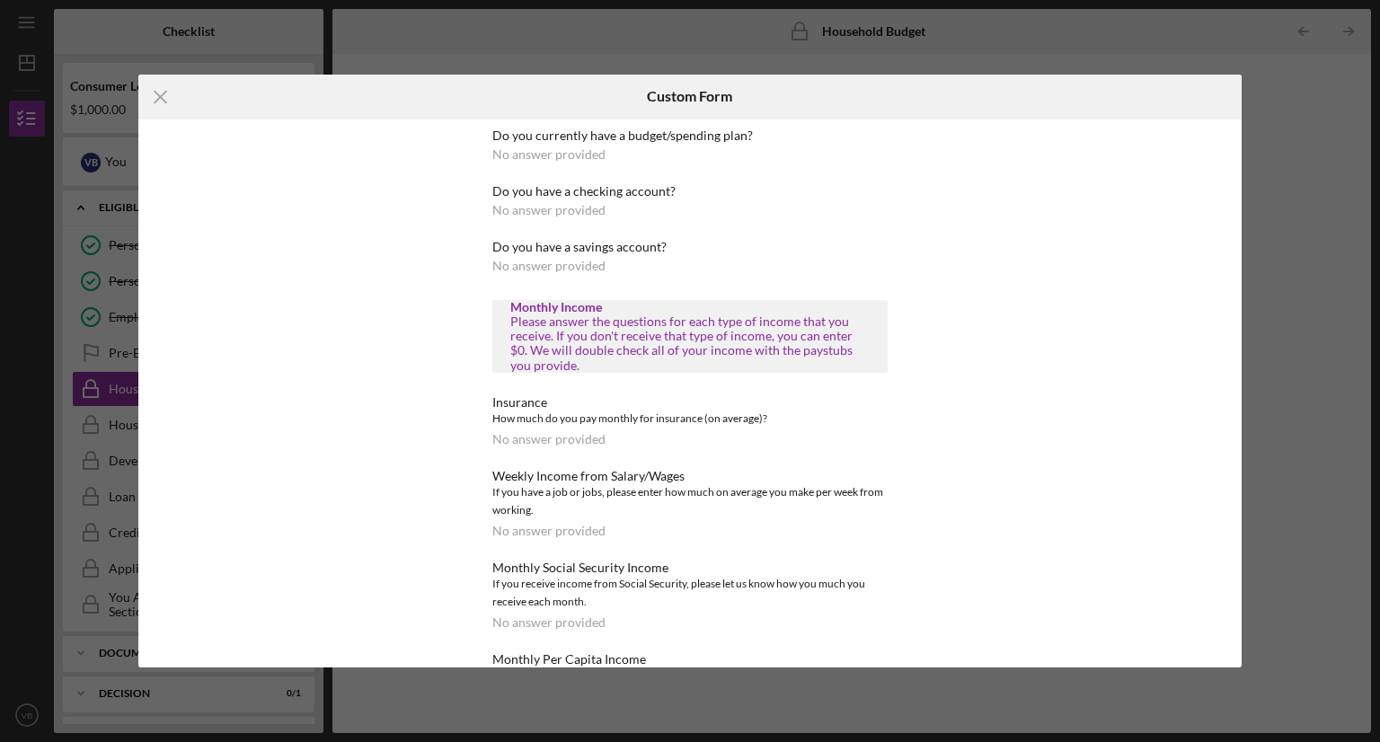
click at [596, 155] on div "No answer provided" at bounding box center [548, 154] width 113 height 14
click at [308, 165] on div "Do you currently have a budget/spending plan? No answer provided Do you have a …" at bounding box center [690, 394] width 1104 height 549
click at [516, 332] on div "Please answer the questions for each type of income that you receive. If you do…" at bounding box center [689, 344] width 359 height 58
click at [397, 429] on div "Do you currently have a budget/spending plan? No answer provided Do you have a …" at bounding box center [690, 394] width 1104 height 549
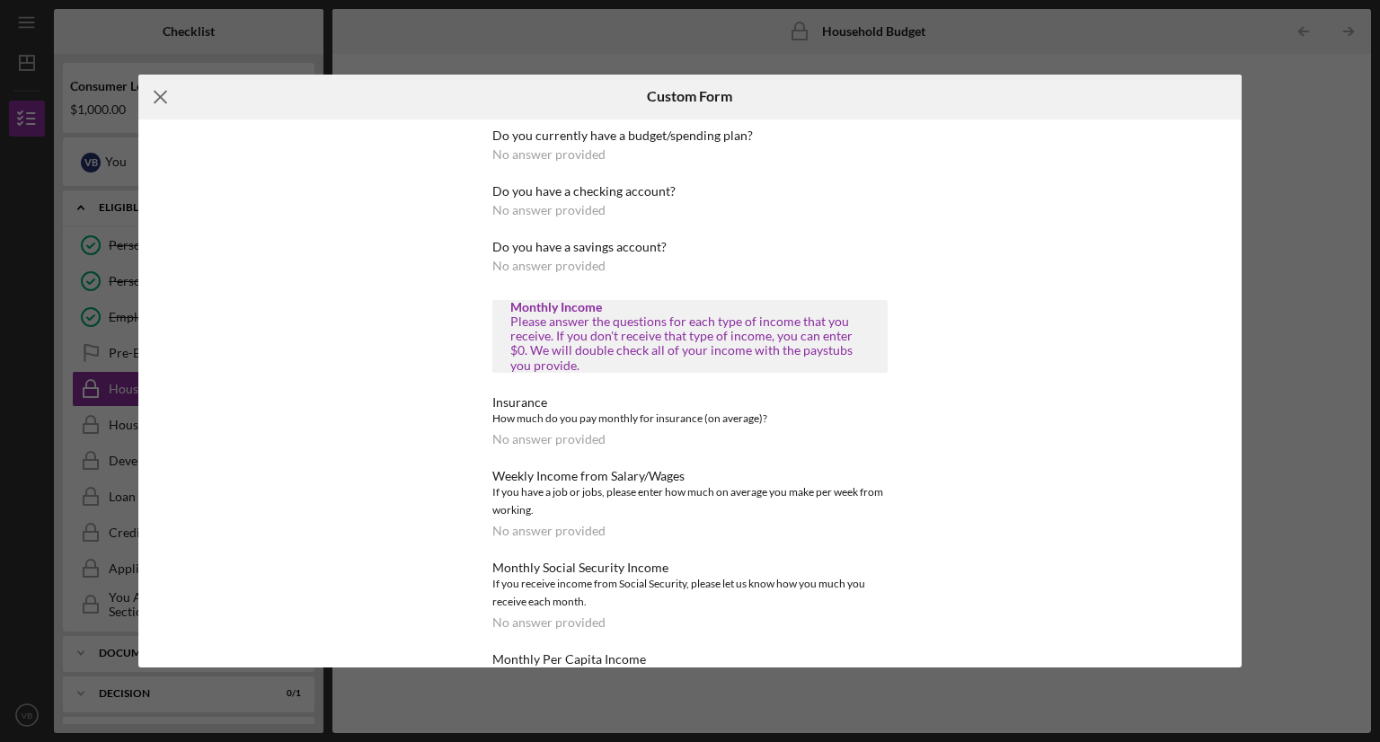
click at [156, 90] on icon "Icon/Menu Close" at bounding box center [160, 97] width 45 height 45
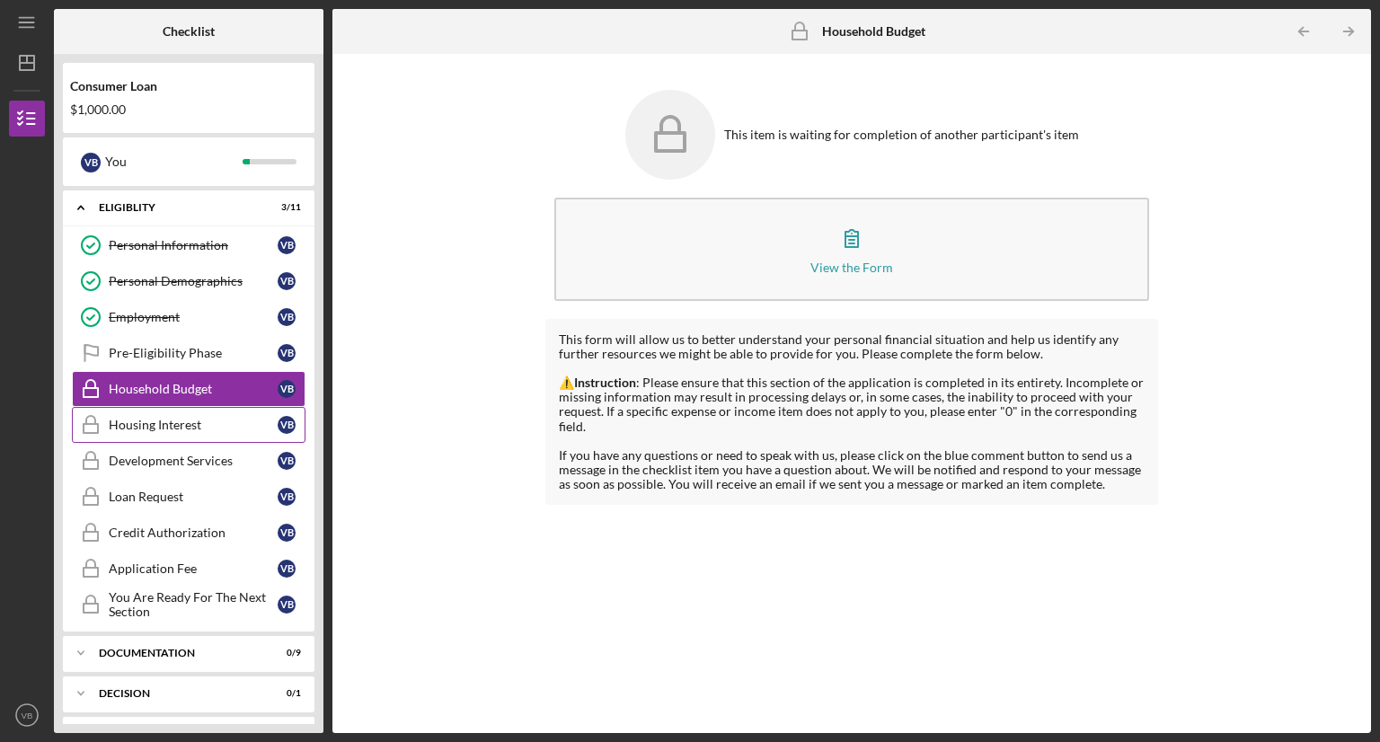
click at [180, 419] on div "Housing Interest" at bounding box center [193, 425] width 169 height 14
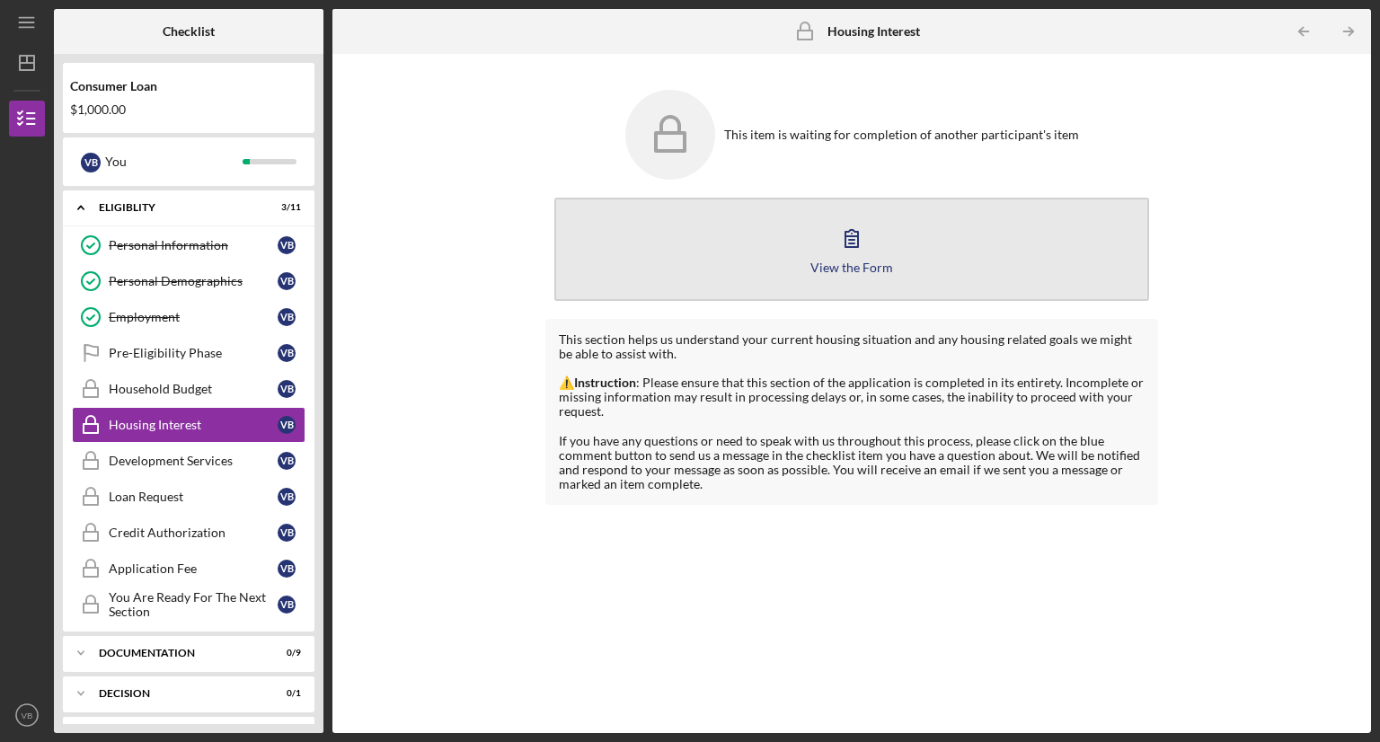
click at [870, 270] on div "View the Form" at bounding box center [852, 267] width 83 height 13
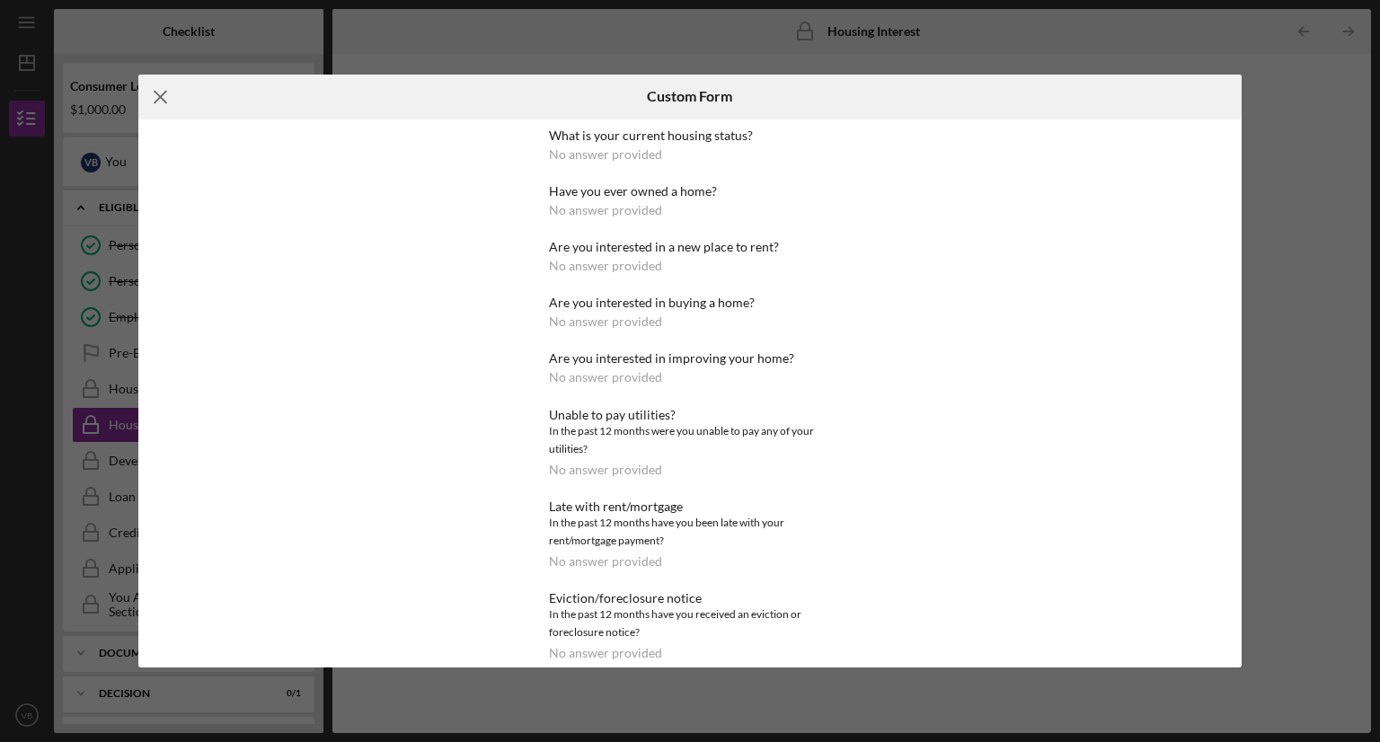
click at [153, 91] on icon "Icon/Menu Close" at bounding box center [160, 97] width 45 height 45
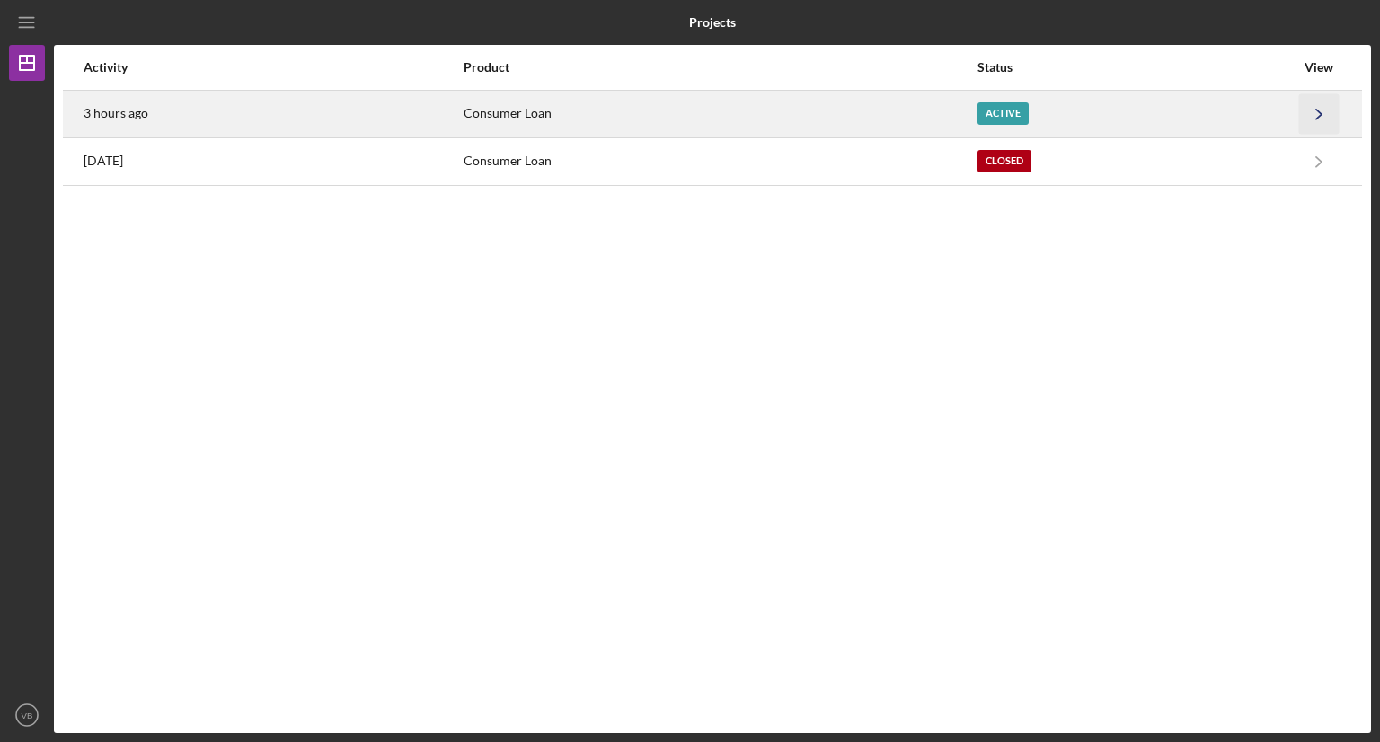
click at [1317, 117] on polyline "button" at bounding box center [1318, 114] width 5 height 10
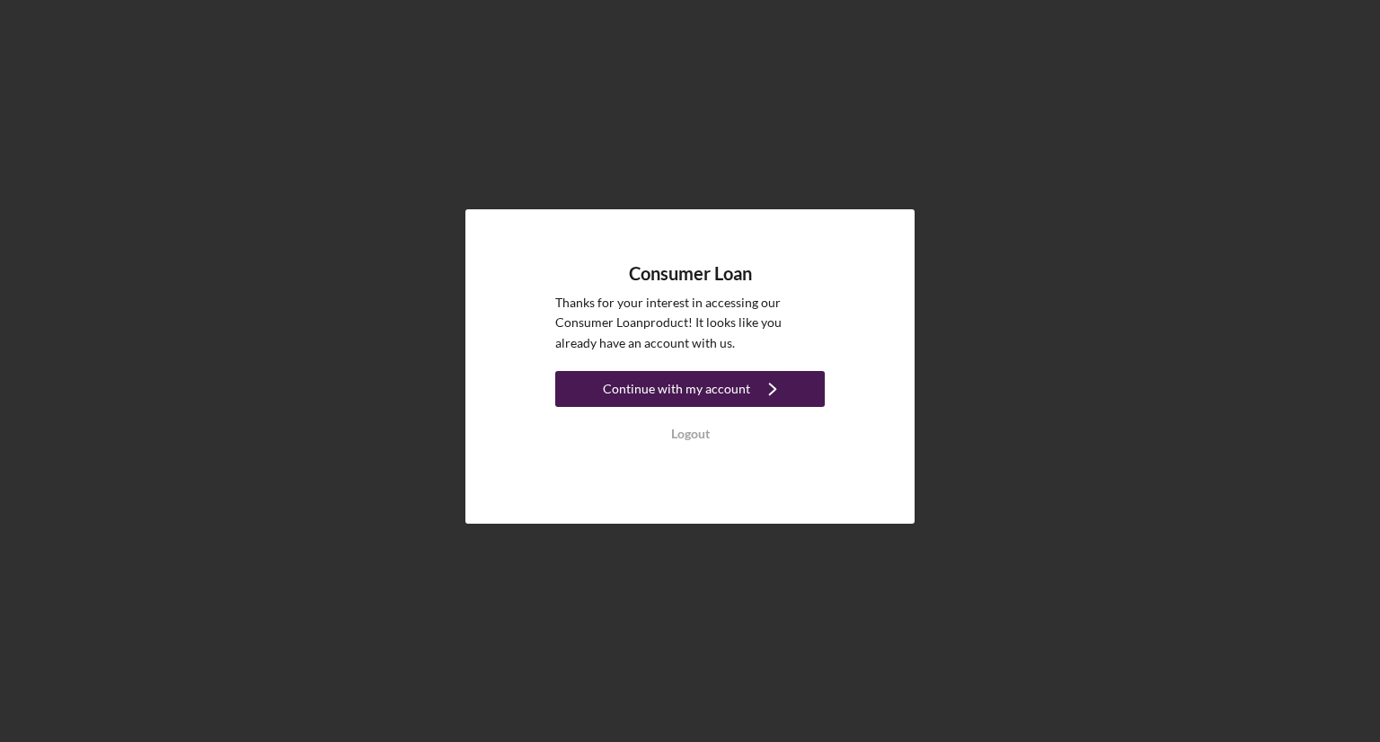
click at [675, 382] on div "Continue with my account" at bounding box center [676, 389] width 147 height 36
